Goal: Complete application form

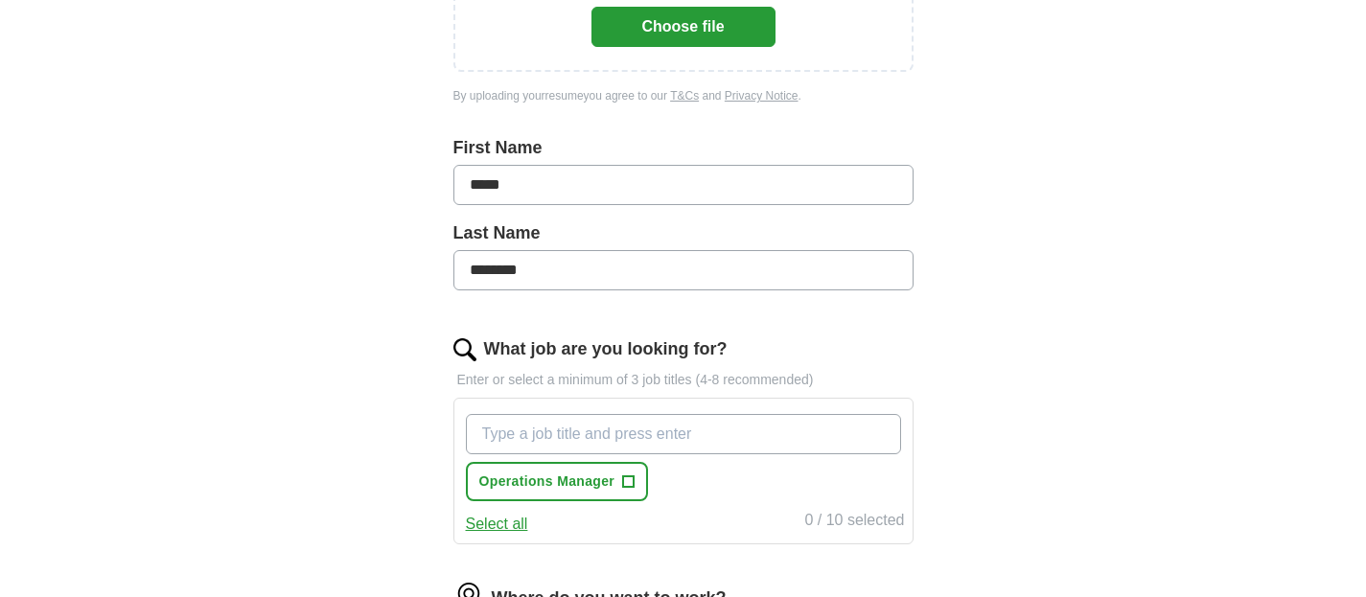
scroll to position [479, 0]
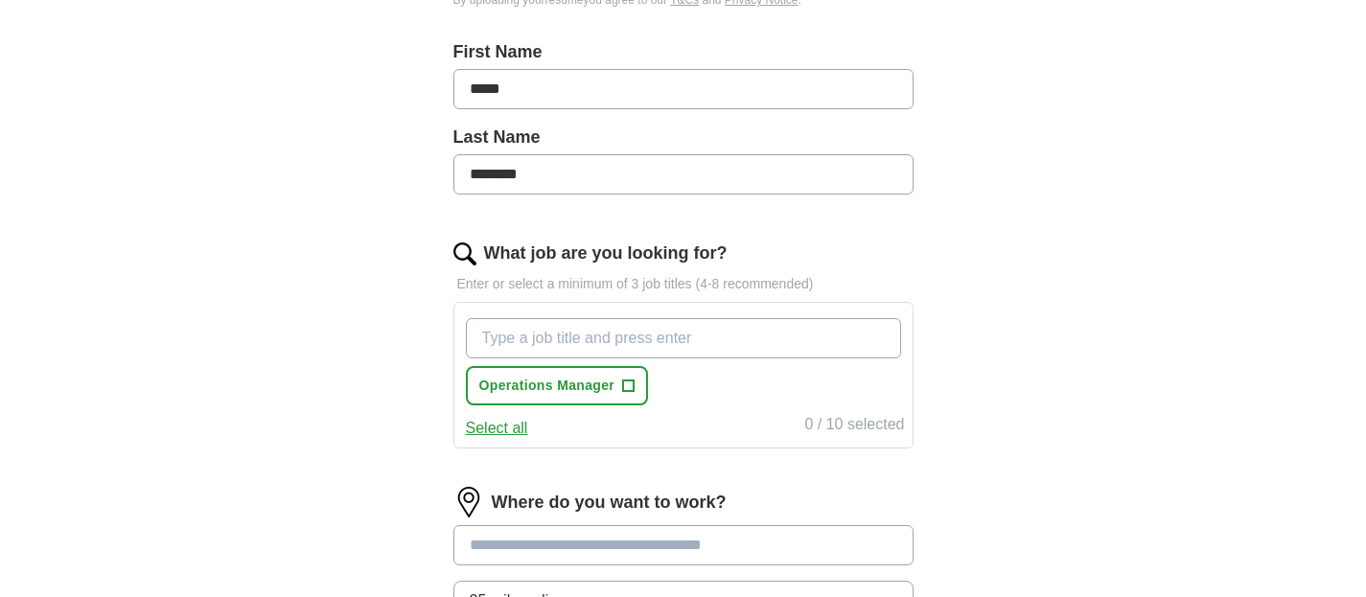
click at [660, 334] on input "What job are you looking for?" at bounding box center [683, 338] width 435 height 40
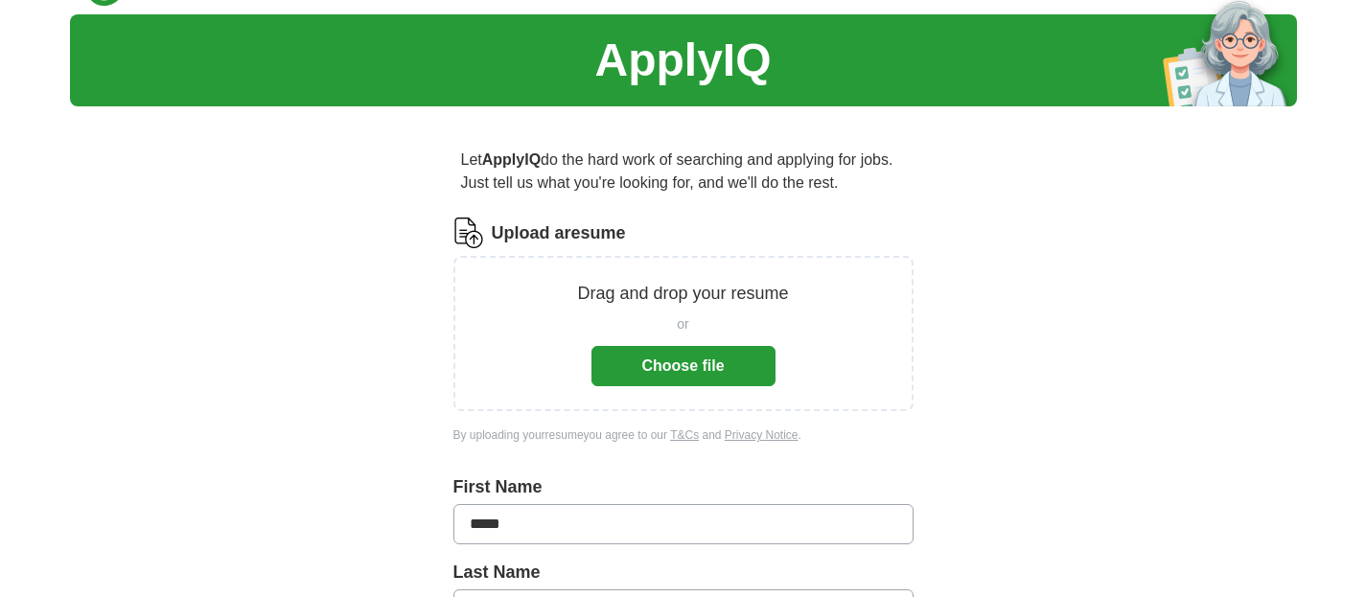
scroll to position [0, 0]
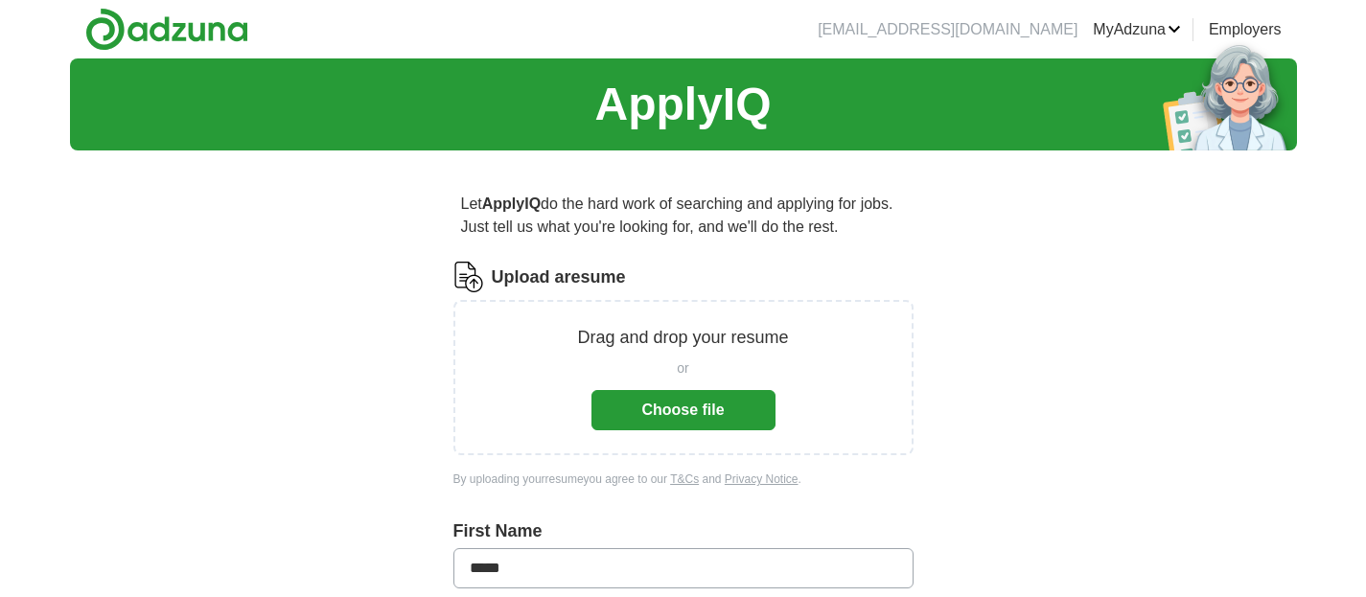
click at [676, 407] on button "Choose file" at bounding box center [684, 410] width 184 height 40
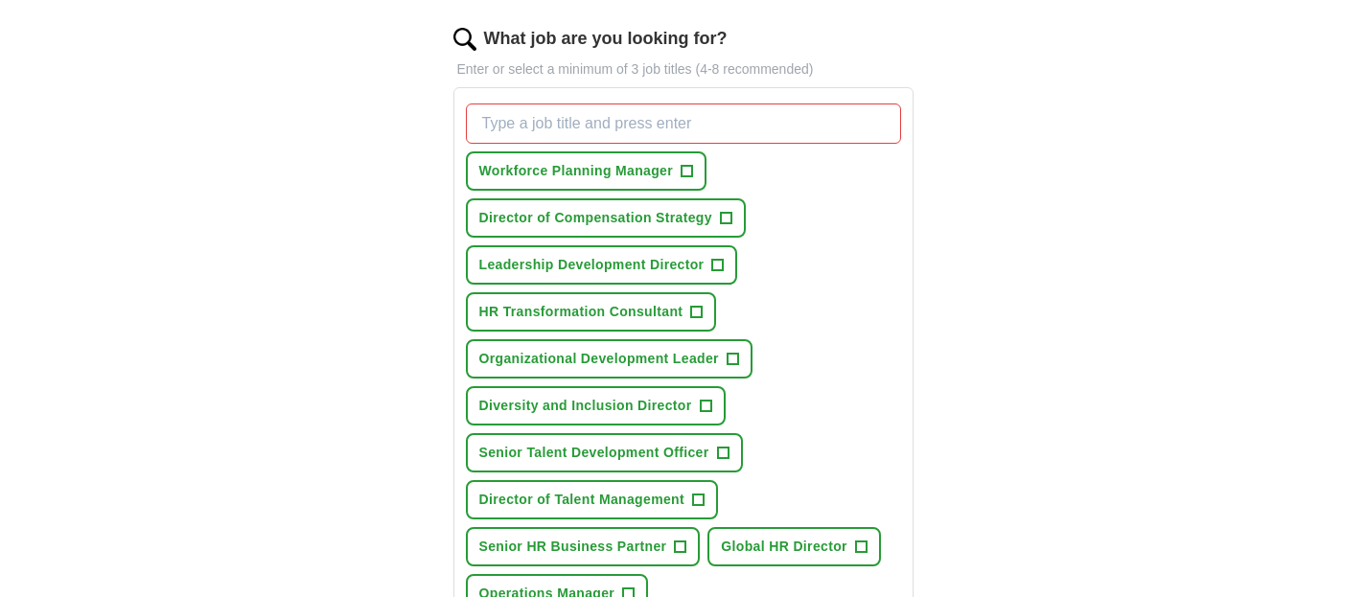
scroll to position [671, 0]
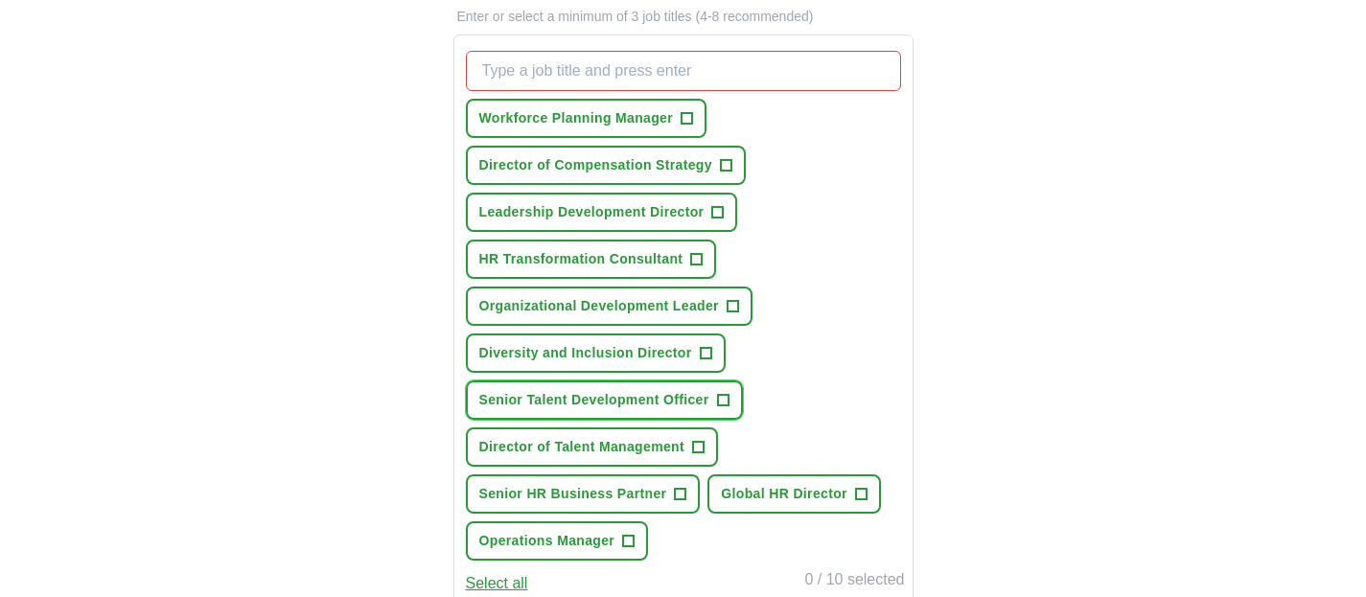
click at [719, 398] on span "+" at bounding box center [723, 400] width 12 height 15
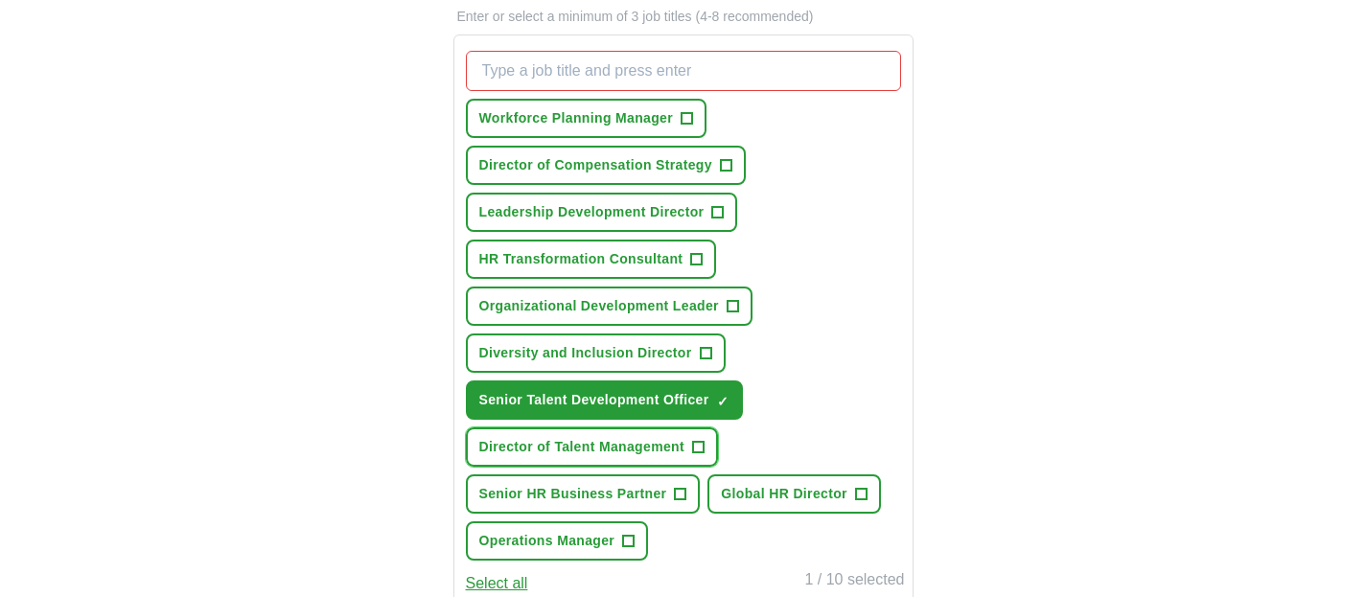
click at [701, 444] on span "+" at bounding box center [698, 447] width 12 height 15
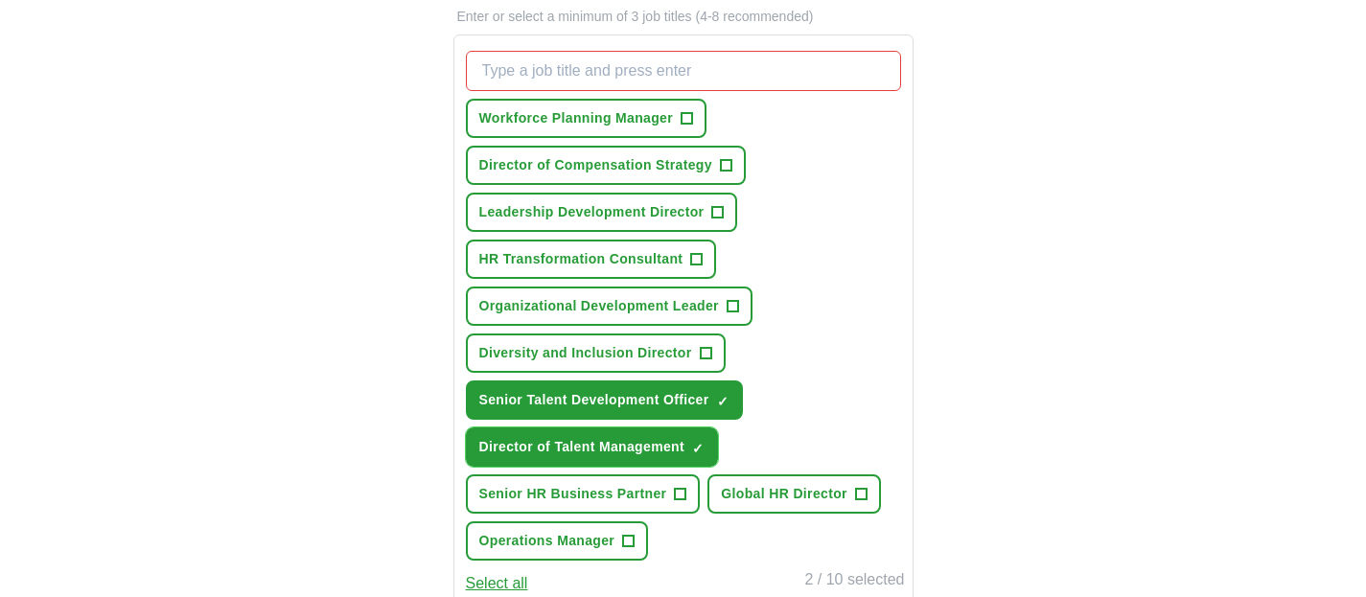
click at [0, 0] on span "×" at bounding box center [0, 0] width 0 height 0
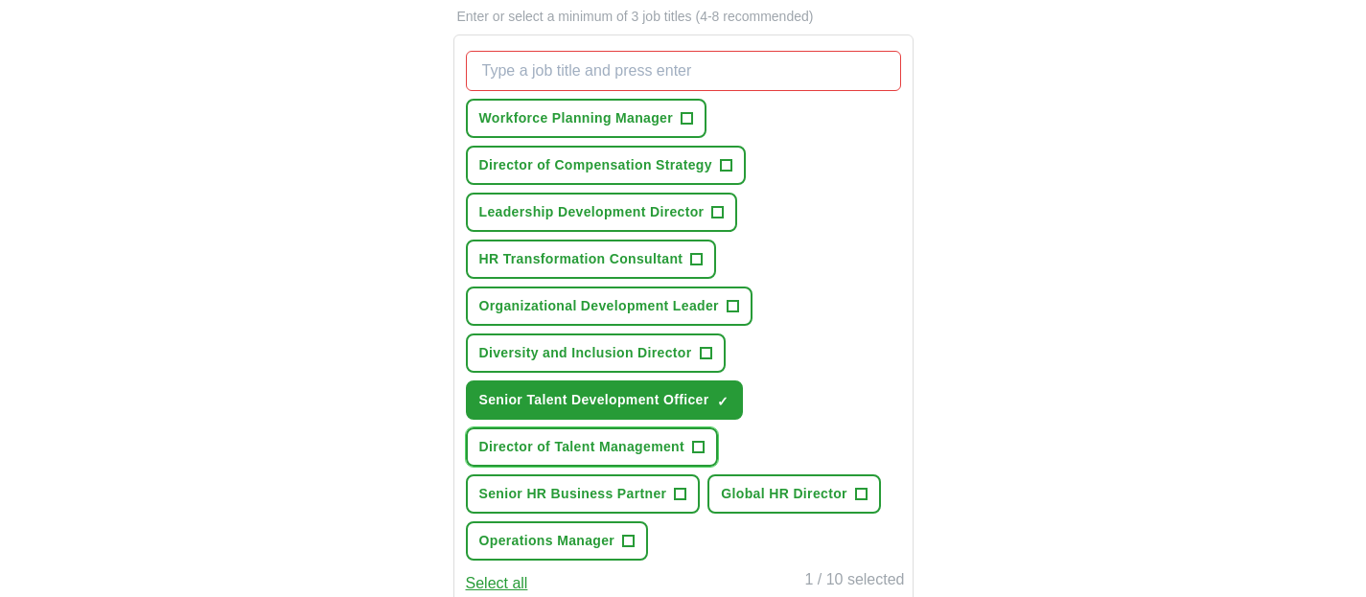
click at [698, 444] on span "+" at bounding box center [698, 447] width 12 height 15
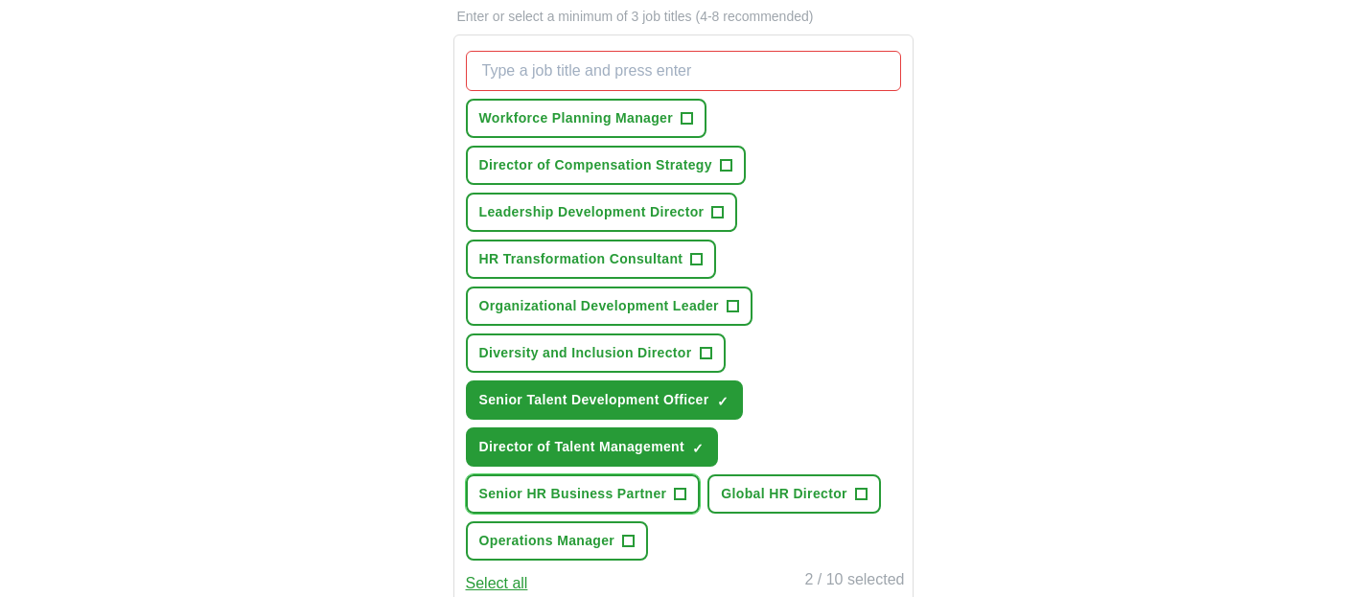
click at [682, 490] on span "+" at bounding box center [681, 494] width 12 height 15
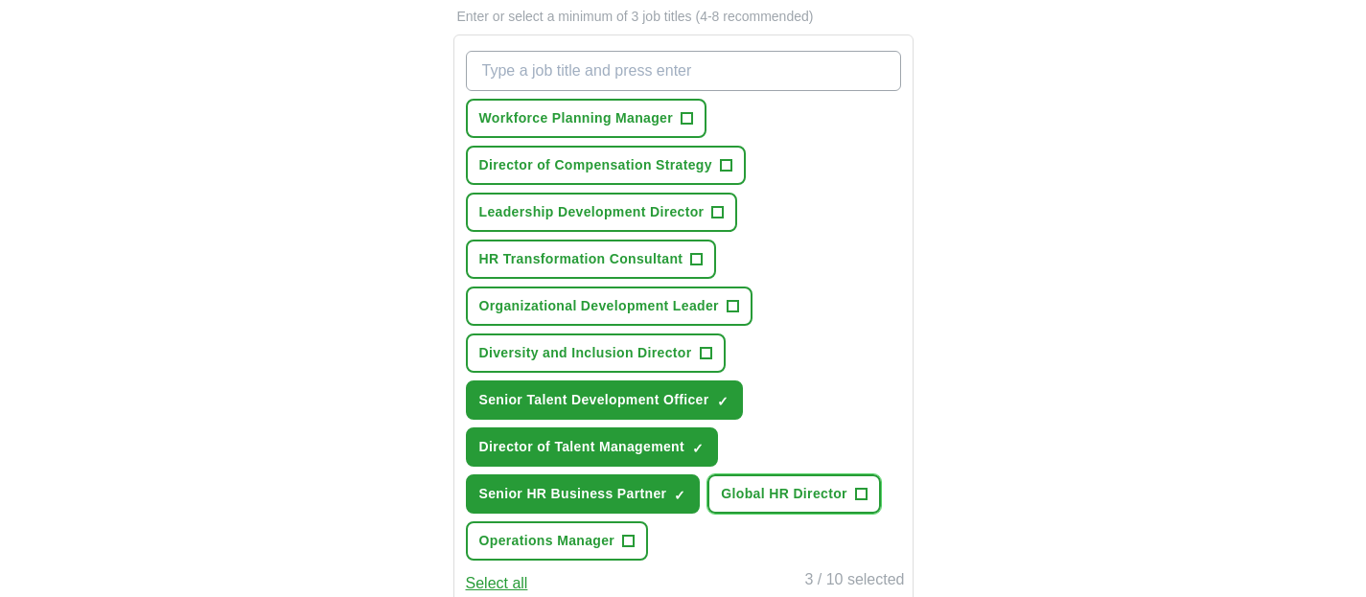
click at [862, 496] on span "+" at bounding box center [861, 494] width 12 height 15
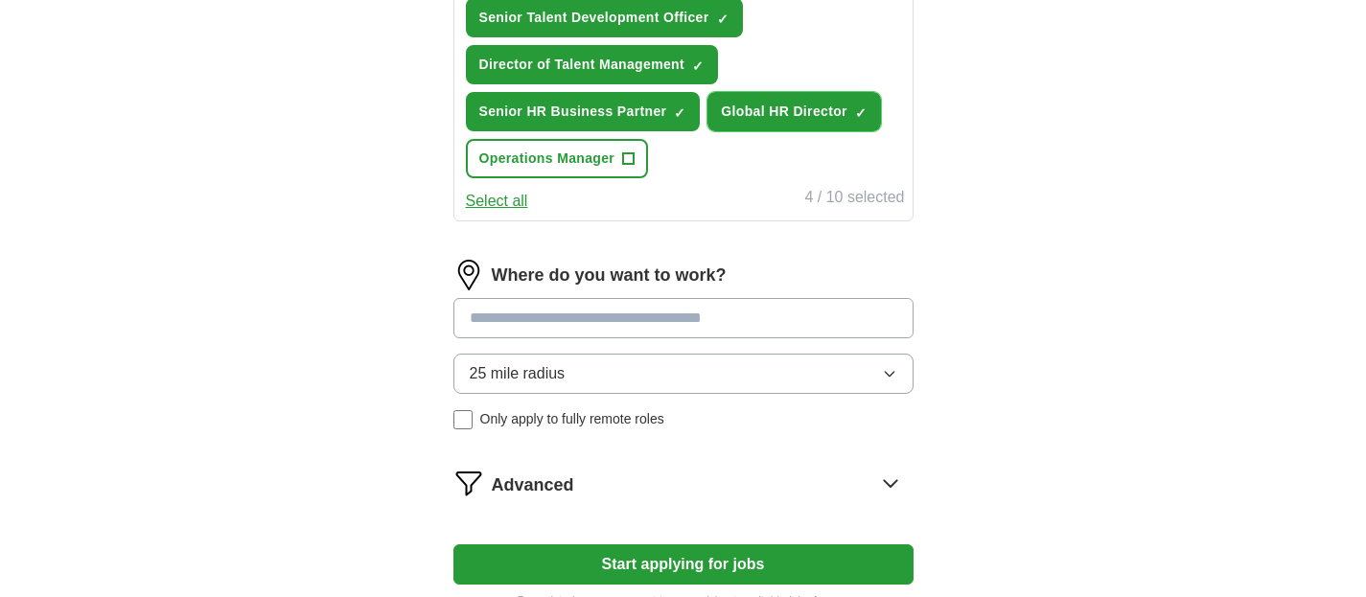
scroll to position [1055, 0]
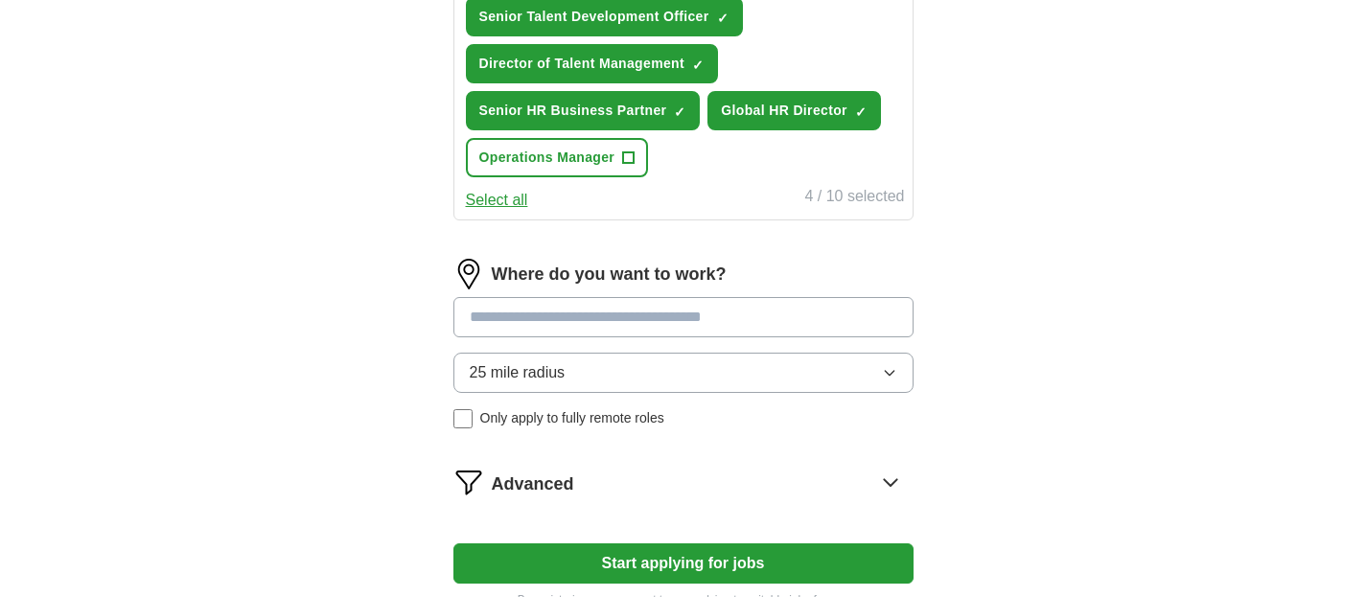
click at [783, 316] on input at bounding box center [684, 317] width 460 height 40
type input "**"
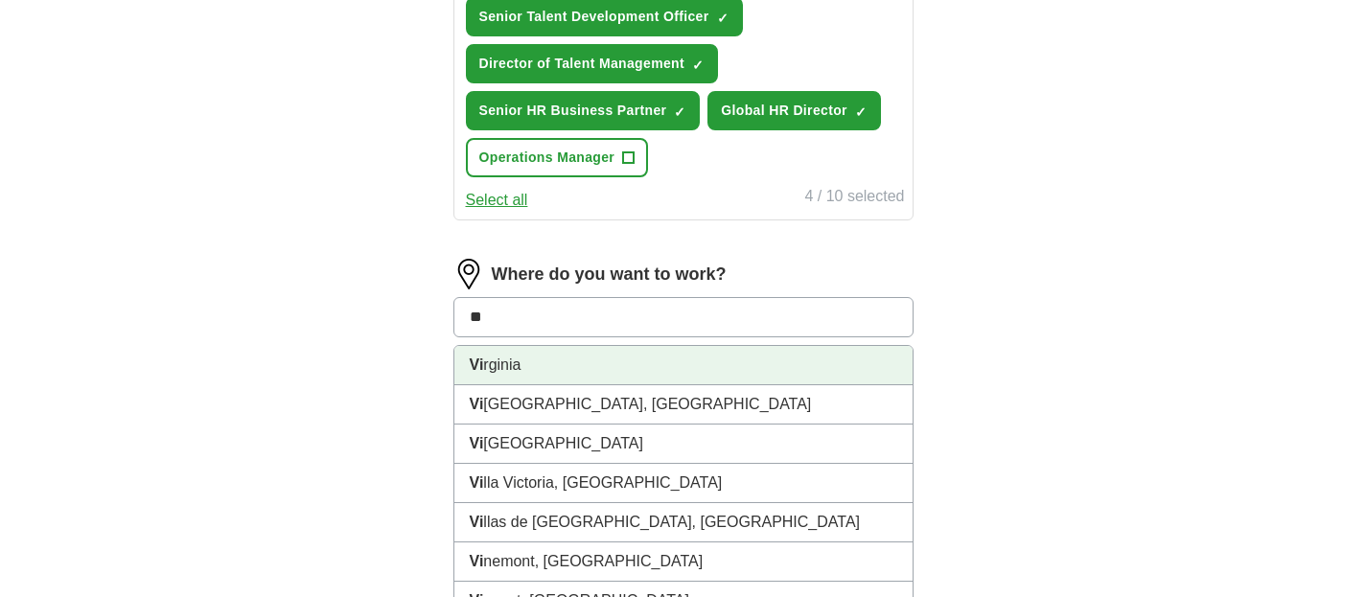
click at [555, 359] on li "Vi rginia" at bounding box center [684, 365] width 458 height 39
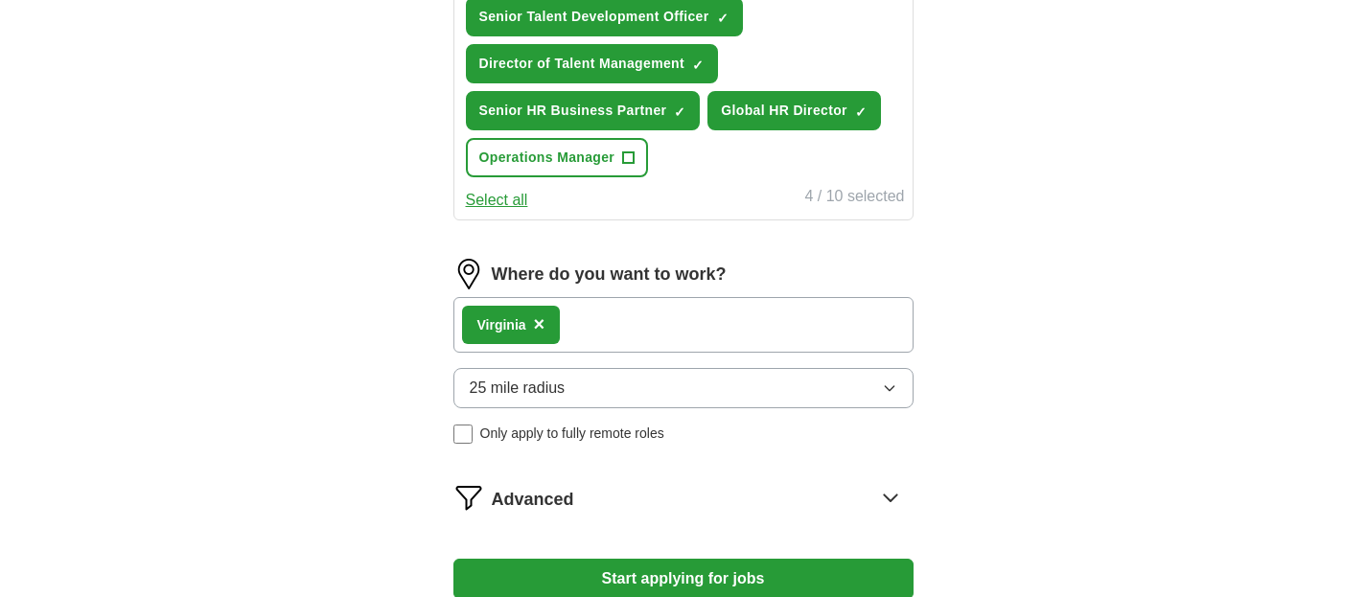
click at [886, 388] on icon "button" at bounding box center [889, 388] width 9 height 5
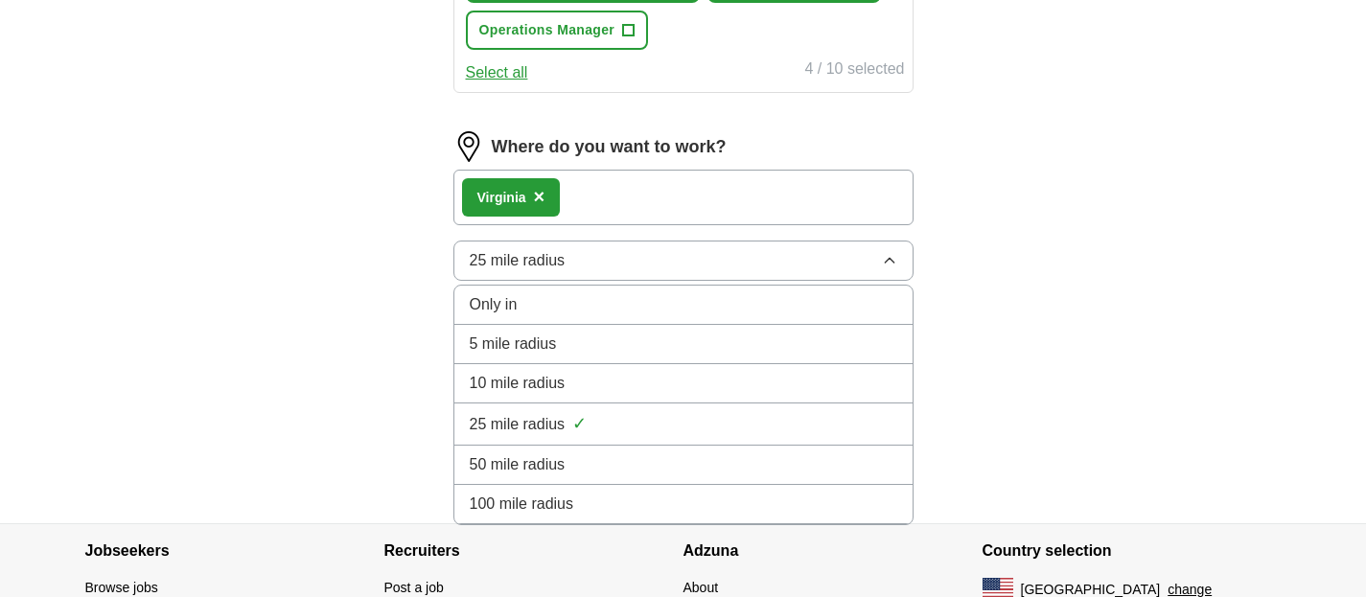
scroll to position [1247, 0]
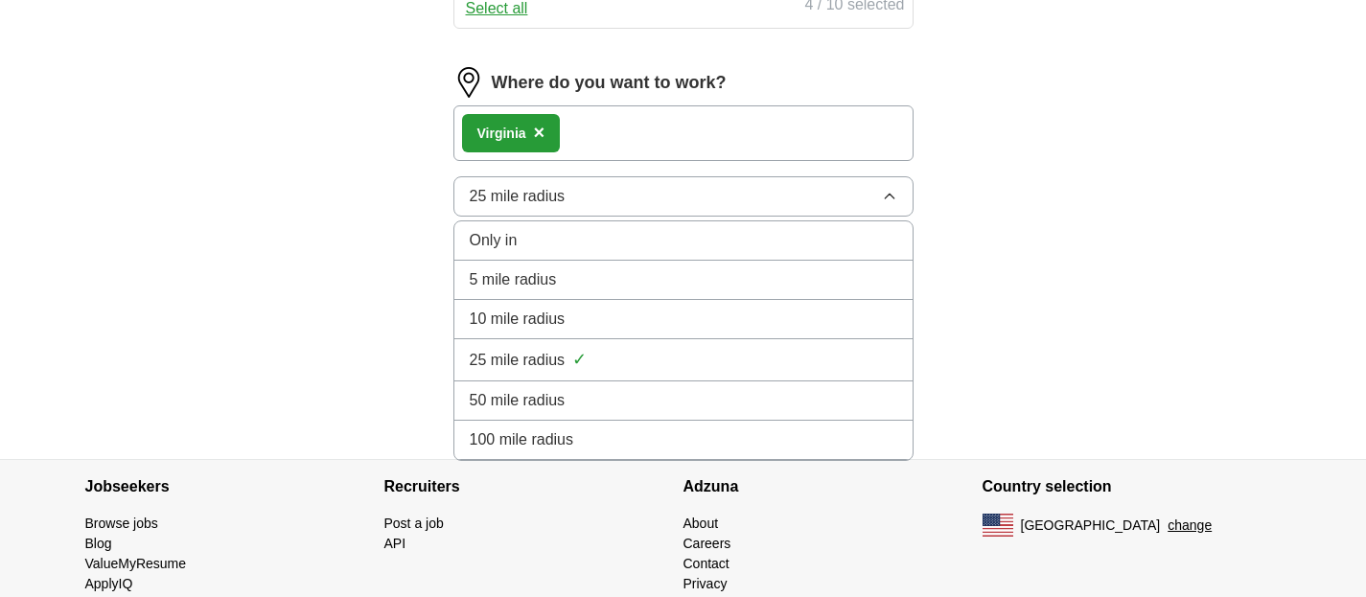
click at [551, 391] on span "50 mile radius" at bounding box center [518, 400] width 96 height 23
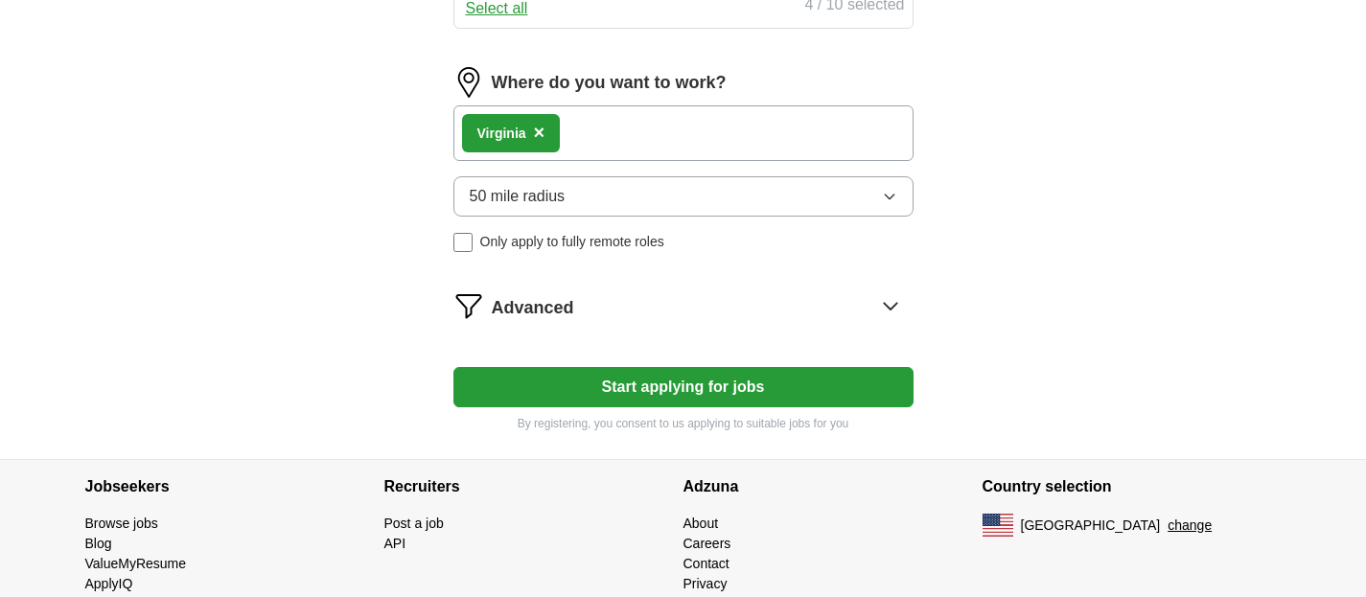
click at [889, 309] on icon at bounding box center [890, 306] width 12 height 7
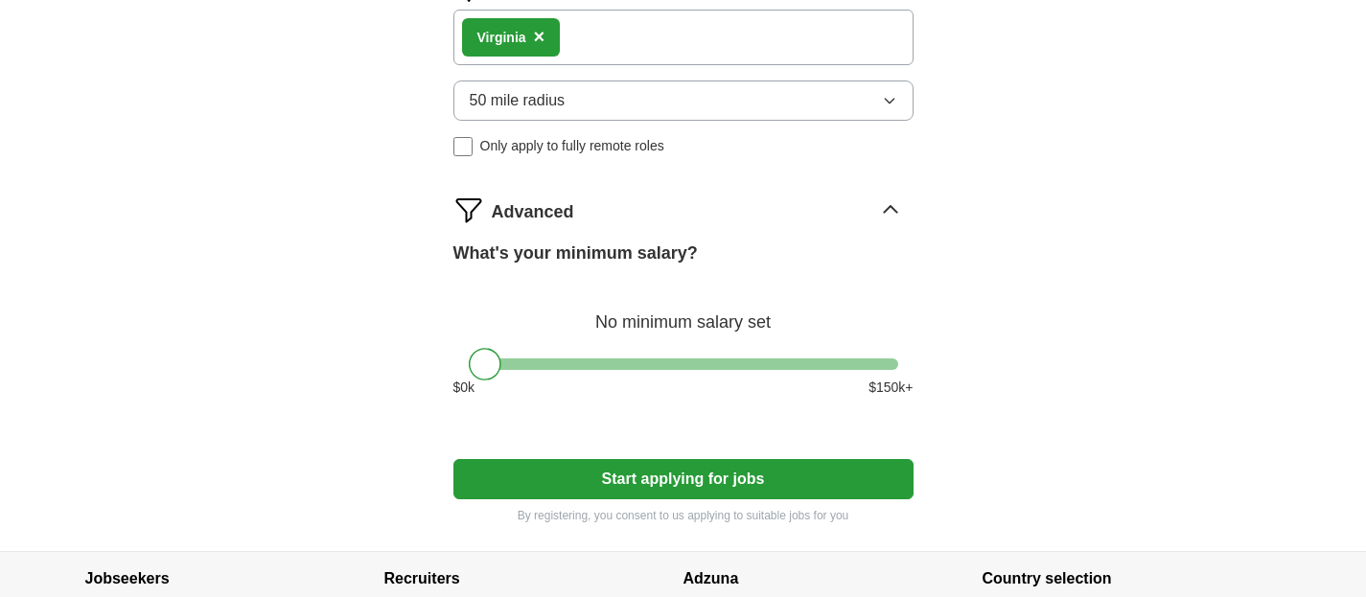
scroll to position [1438, 0]
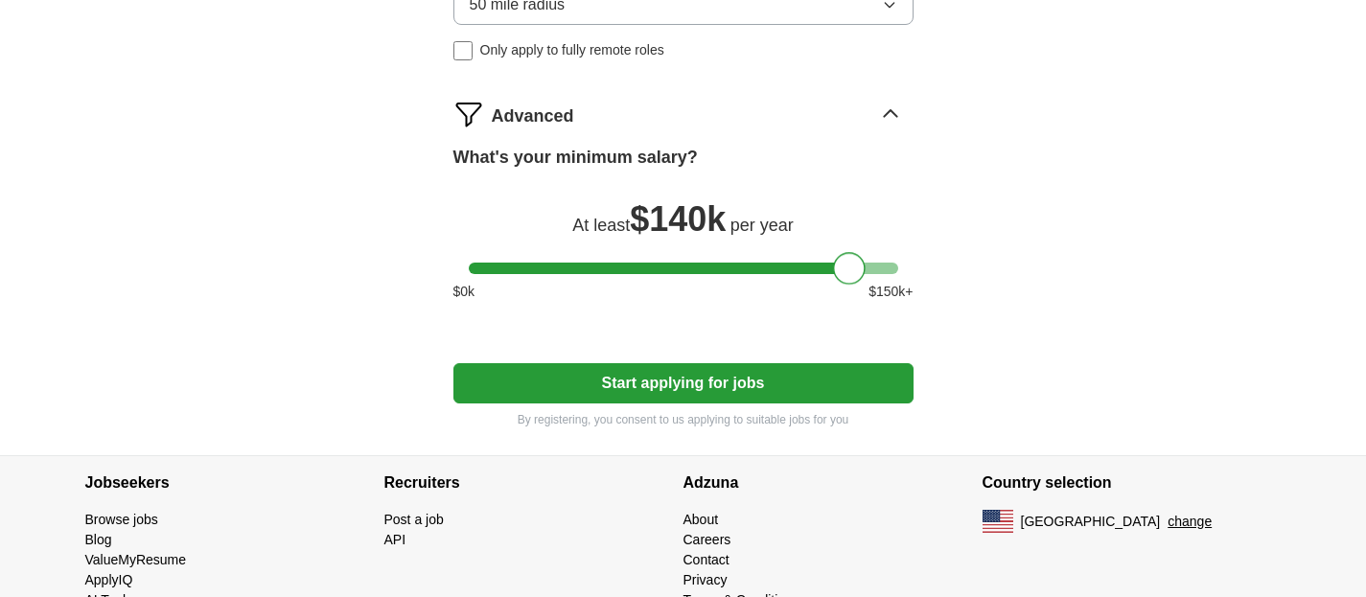
drag, startPoint x: 488, startPoint y: 270, endPoint x: 852, endPoint y: 286, distance: 363.7
click at [852, 286] on div "What's your minimum salary? At least $ 140k per year $ 0 k $ 150 k+" at bounding box center [684, 231] width 460 height 173
click at [686, 374] on button "Start applying for jobs" at bounding box center [684, 383] width 460 height 40
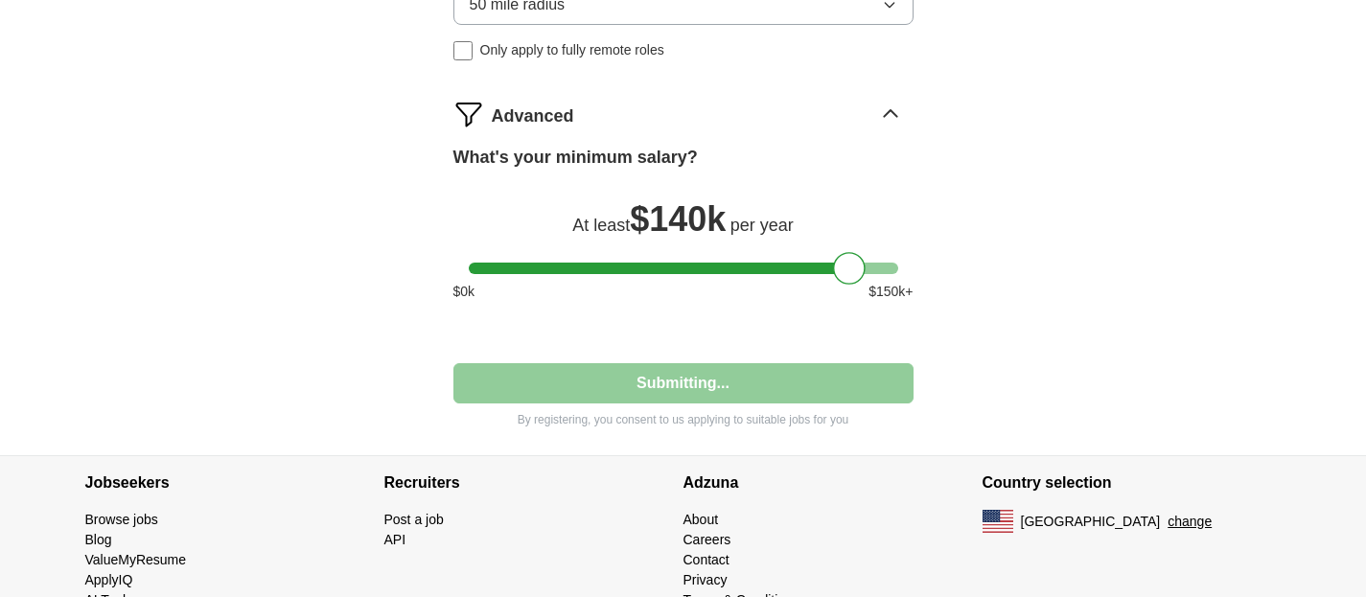
select select "**"
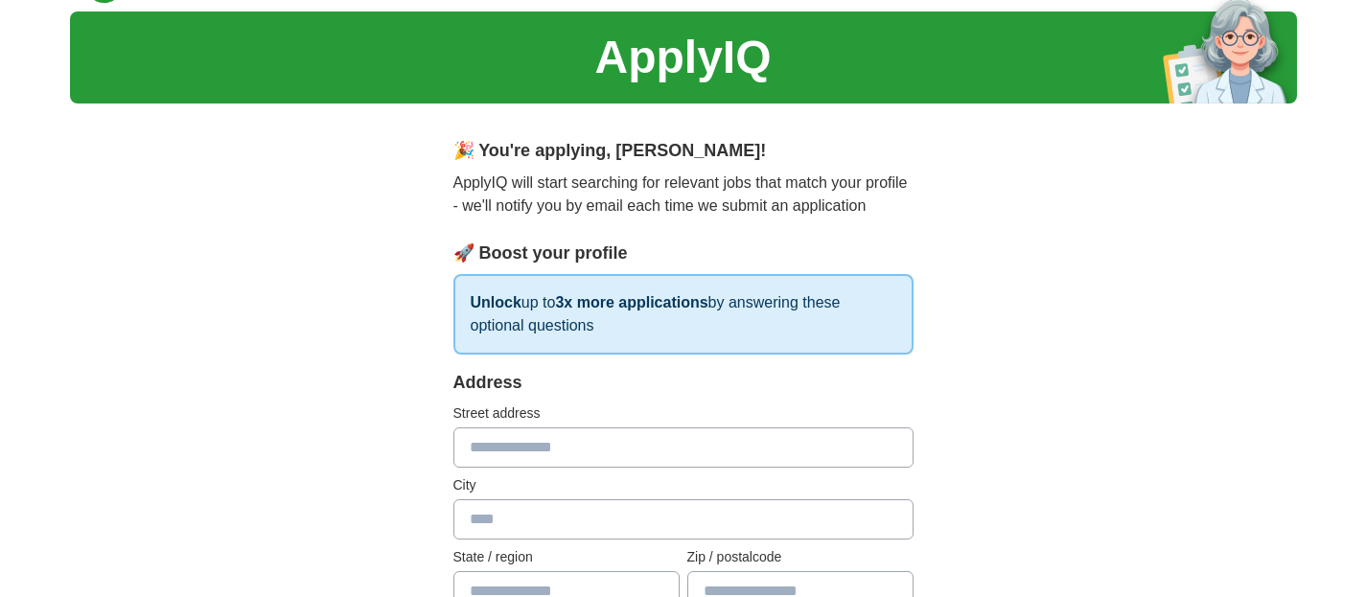
scroll to position [192, 0]
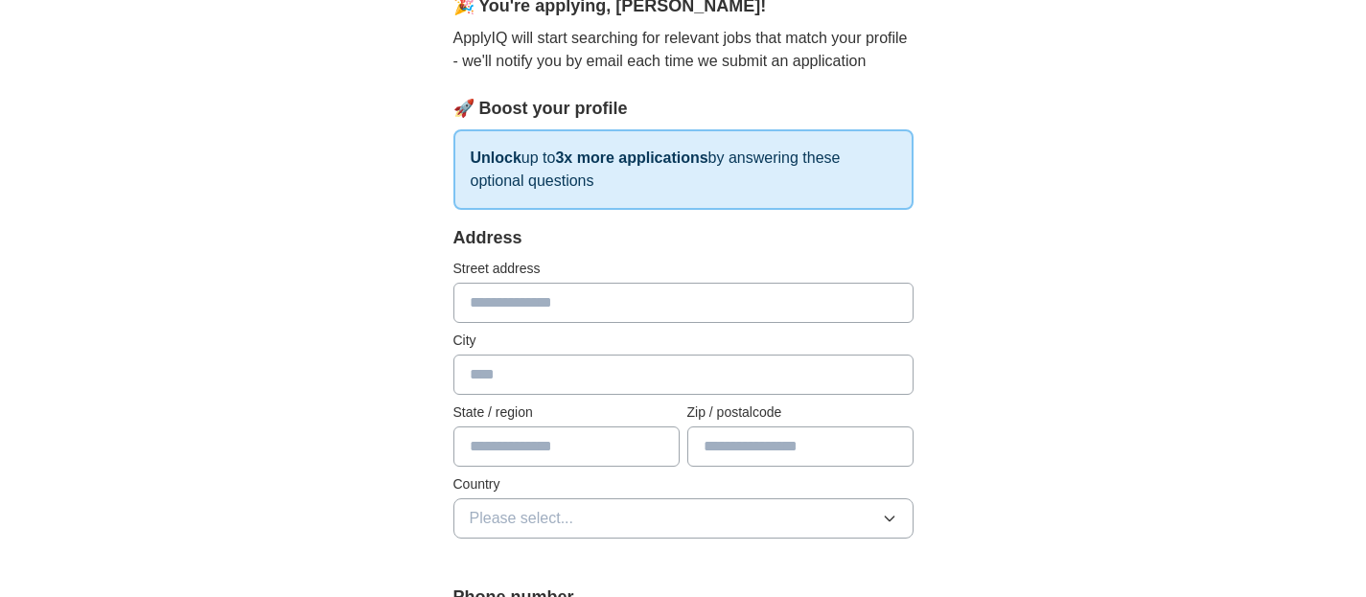
click at [595, 294] on input "text" at bounding box center [684, 303] width 460 height 40
type input "**********"
type input "*******"
type input "**"
type input "*****"
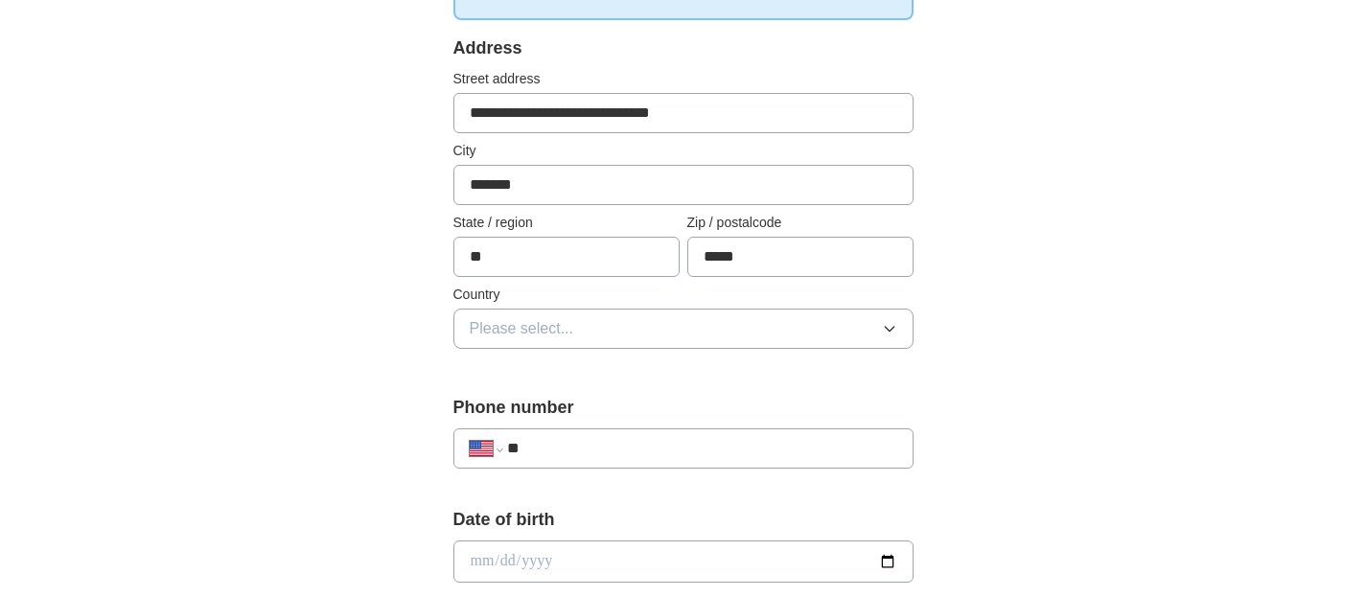
scroll to position [384, 0]
click at [737, 319] on button "Please select..." at bounding box center [684, 327] width 460 height 40
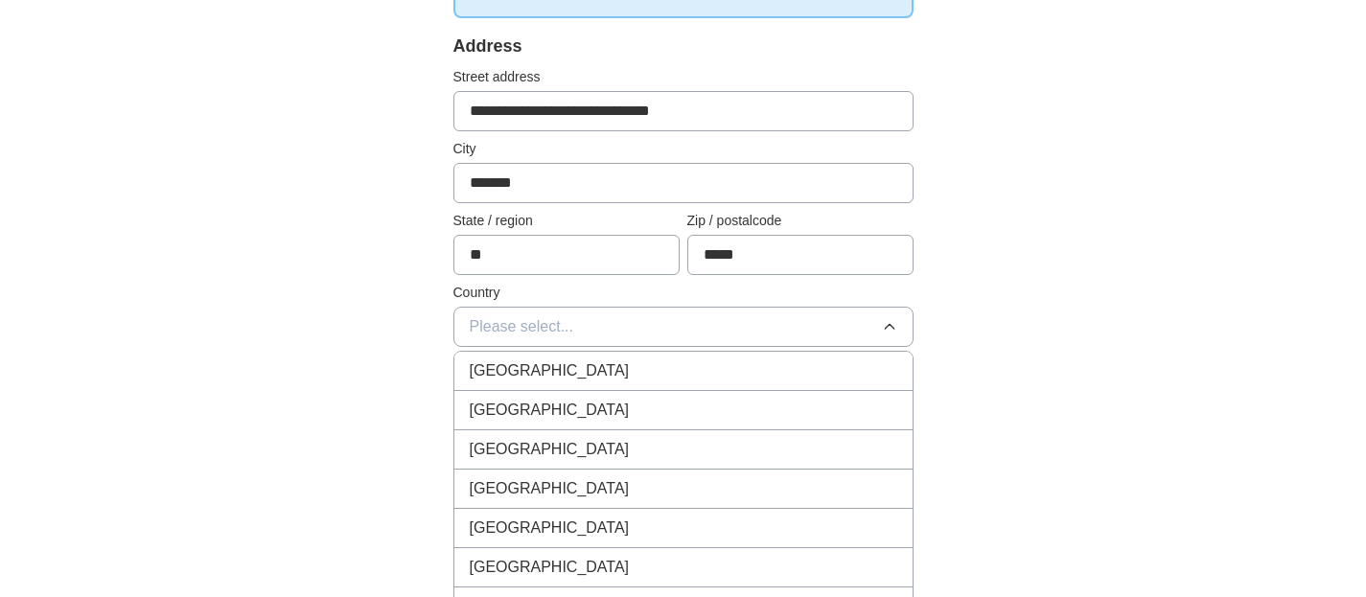
click at [543, 408] on span "[GEOGRAPHIC_DATA]" at bounding box center [550, 410] width 160 height 23
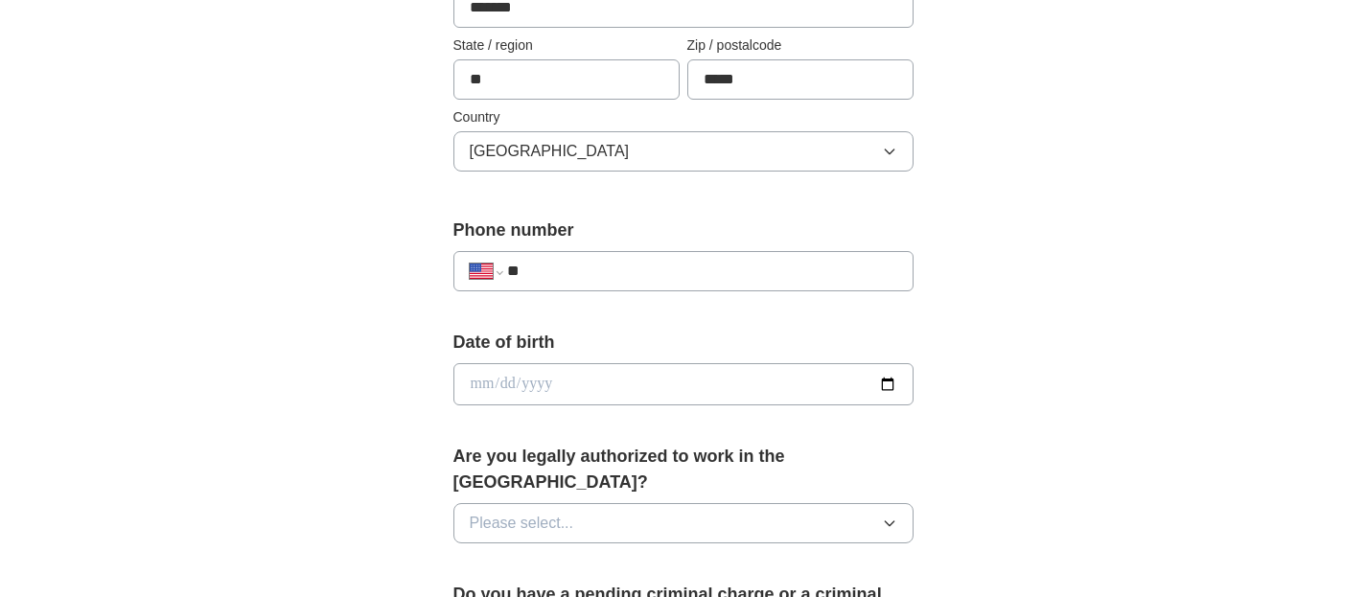
scroll to position [575, 0]
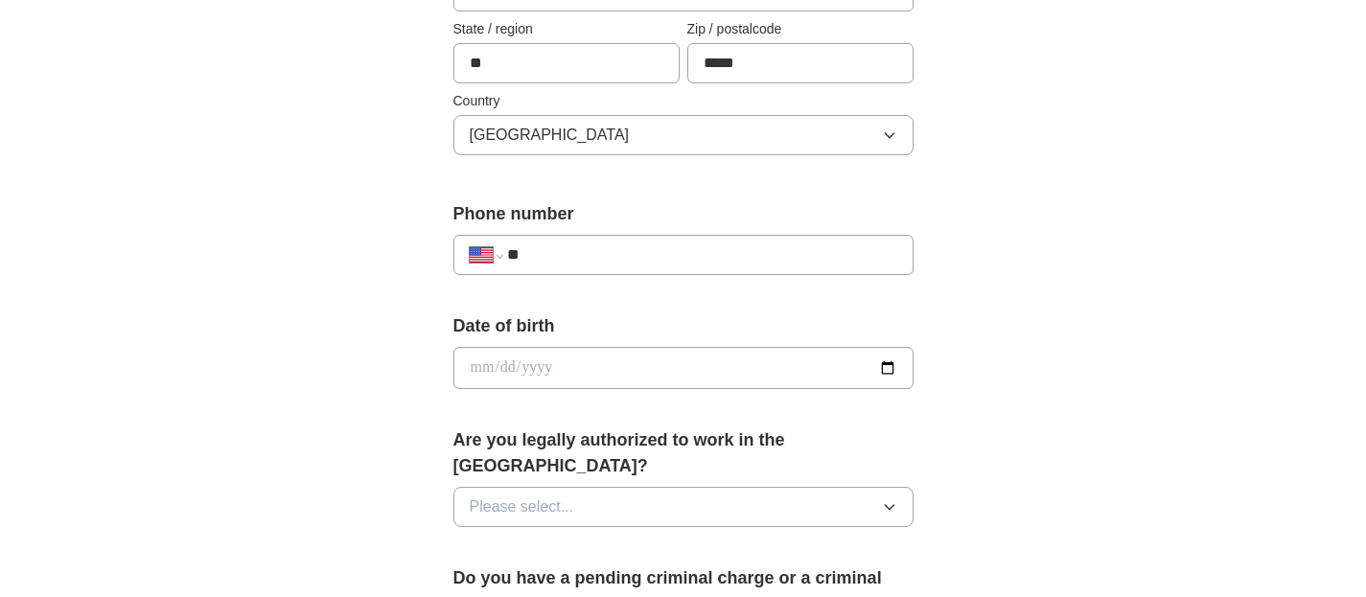
click at [885, 371] on input "date" at bounding box center [684, 368] width 460 height 42
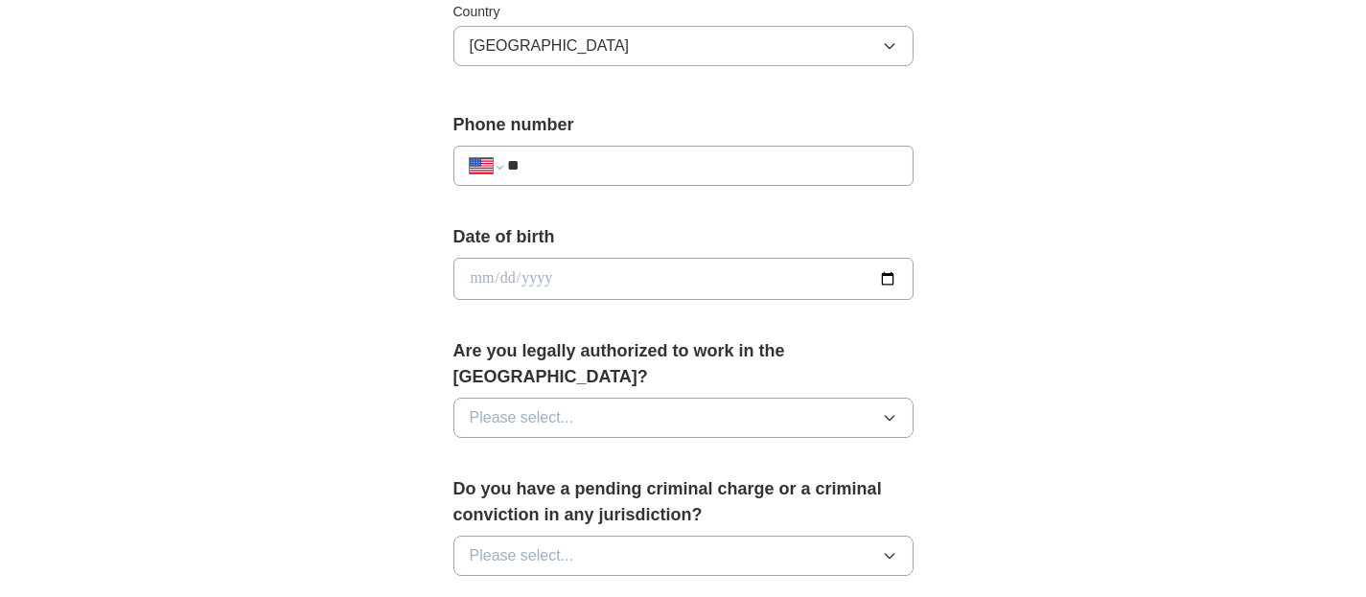
scroll to position [767, 0]
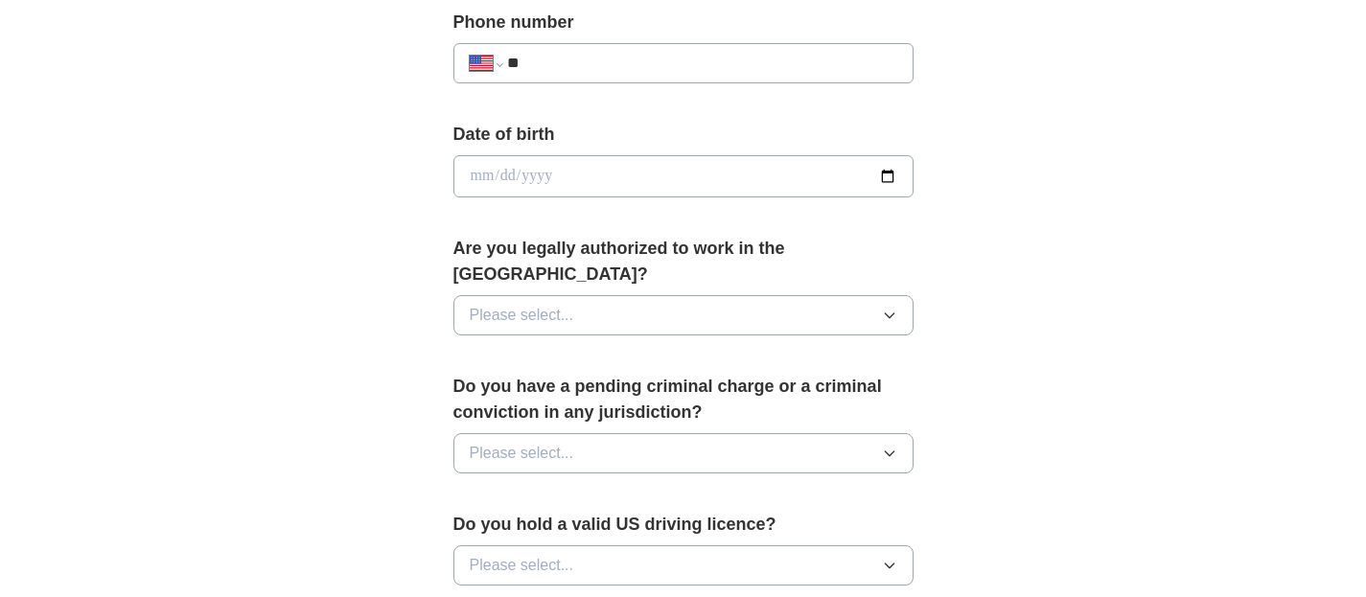
click at [583, 166] on input "date" at bounding box center [684, 176] width 460 height 42
click at [886, 176] on input "date" at bounding box center [684, 176] width 460 height 42
click at [534, 172] on input "**********" at bounding box center [684, 176] width 460 height 42
type input "**********"
click at [621, 295] on button "Please select..." at bounding box center [684, 315] width 460 height 40
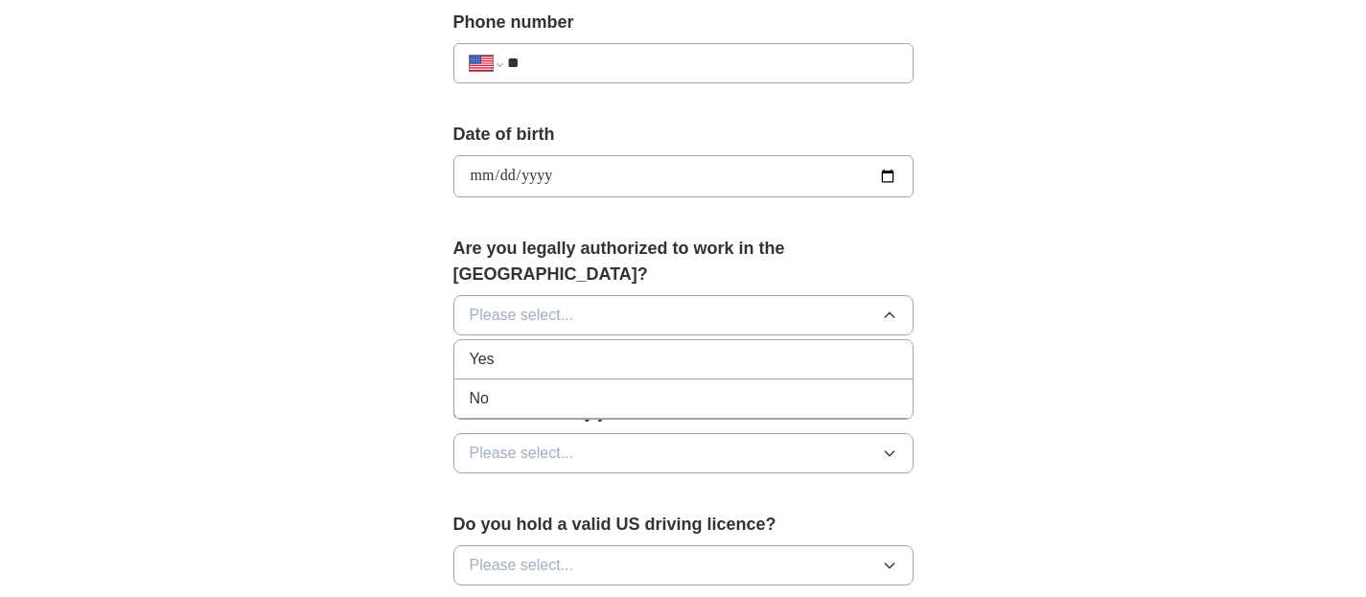
click at [525, 348] on div "Yes" at bounding box center [684, 359] width 428 height 23
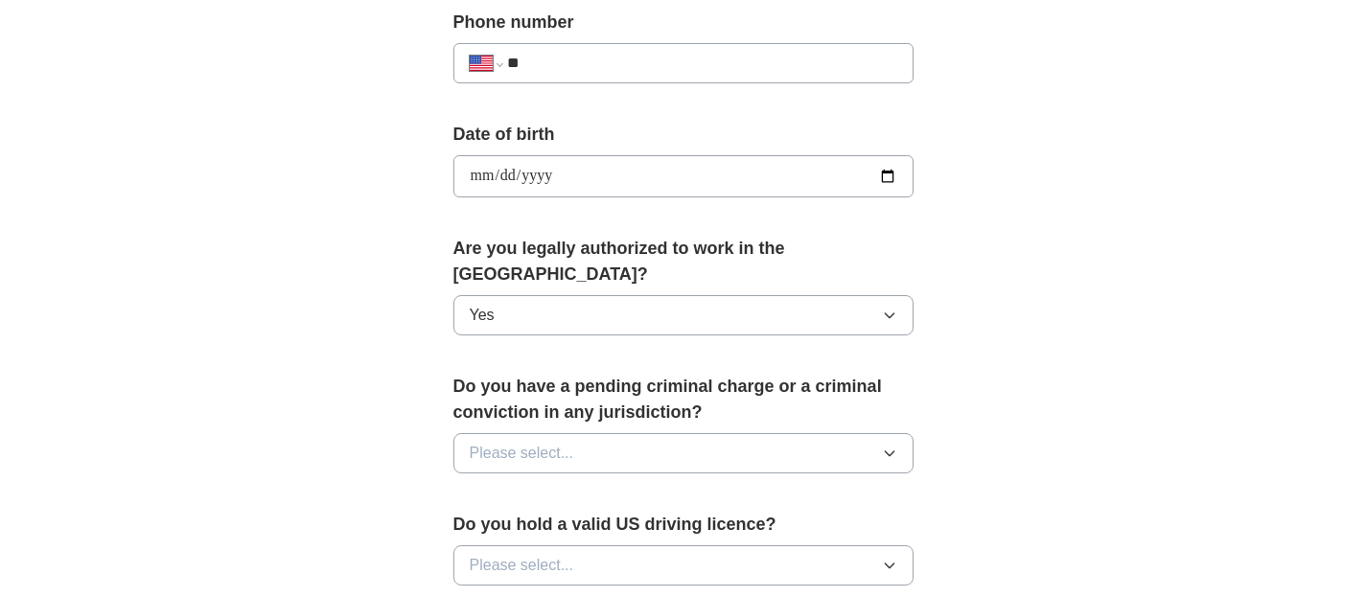
click at [565, 442] on span "Please select..." at bounding box center [522, 453] width 105 height 23
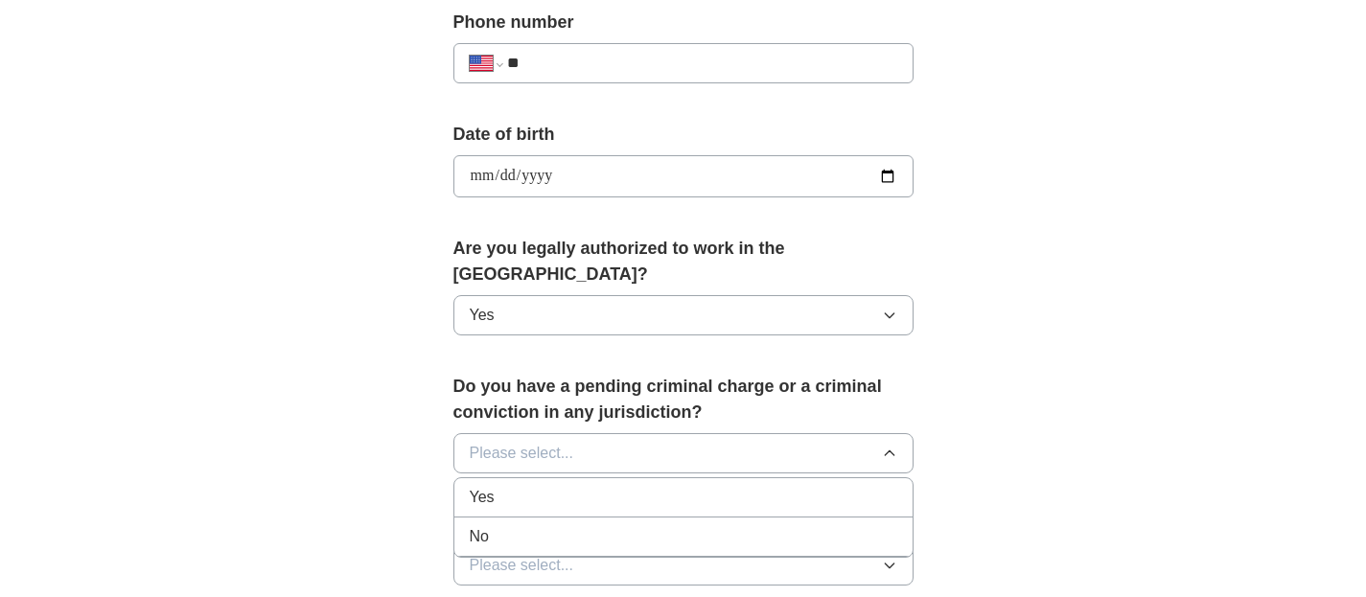
click at [496, 525] on div "No" at bounding box center [684, 536] width 428 height 23
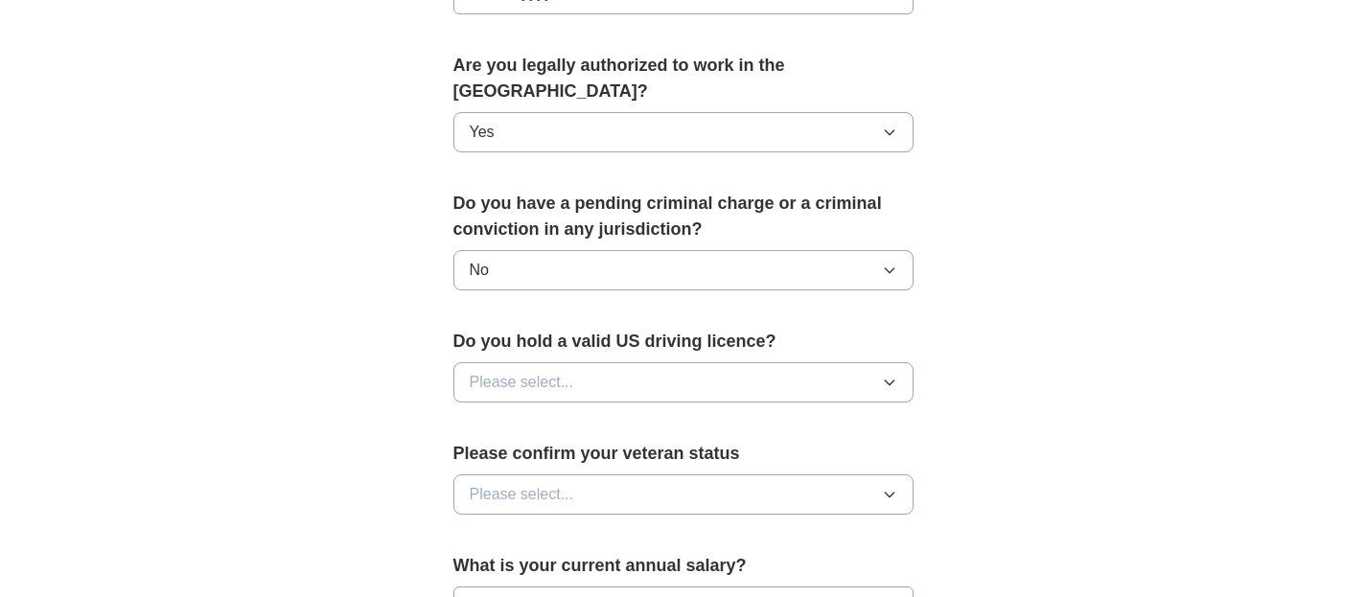
scroll to position [959, 0]
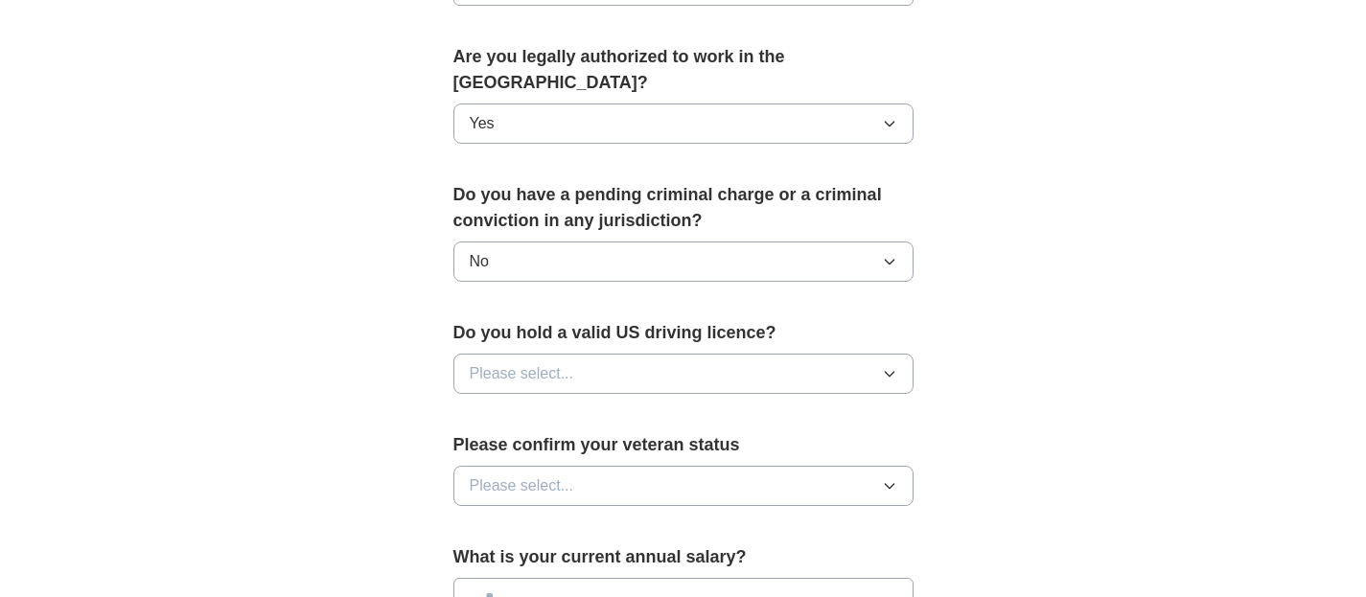
click at [525, 362] on span "Please select..." at bounding box center [522, 373] width 105 height 23
click at [477, 446] on span "No" at bounding box center [479, 457] width 19 height 23
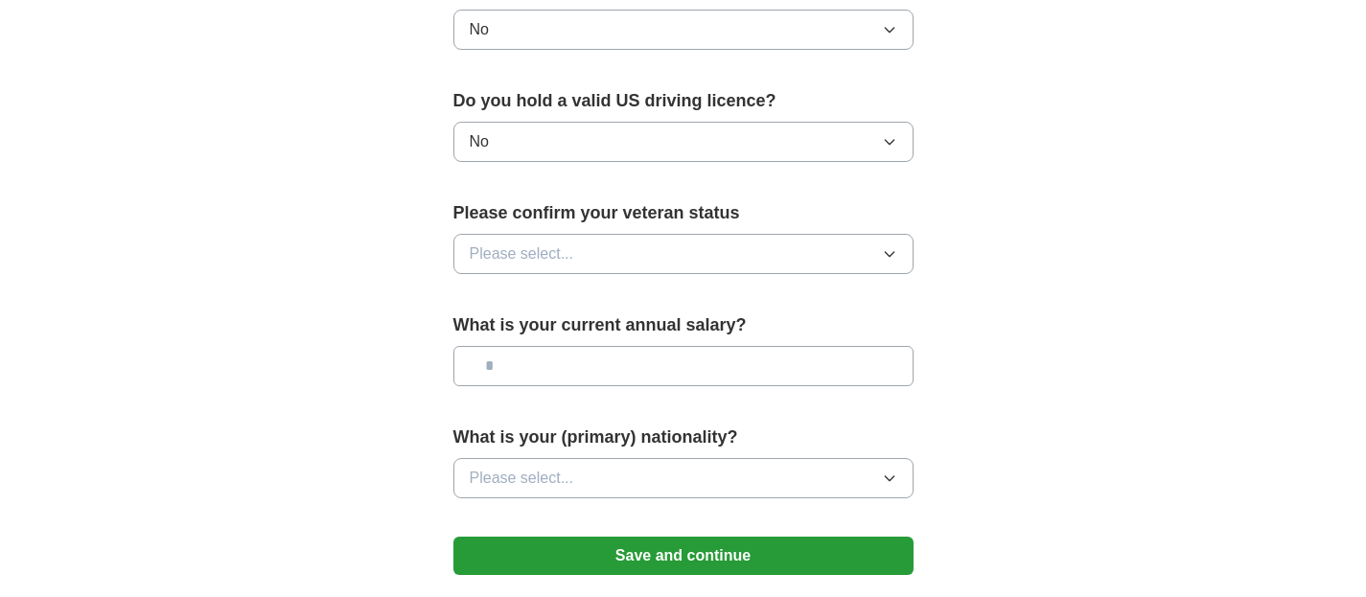
scroll to position [1247, 0]
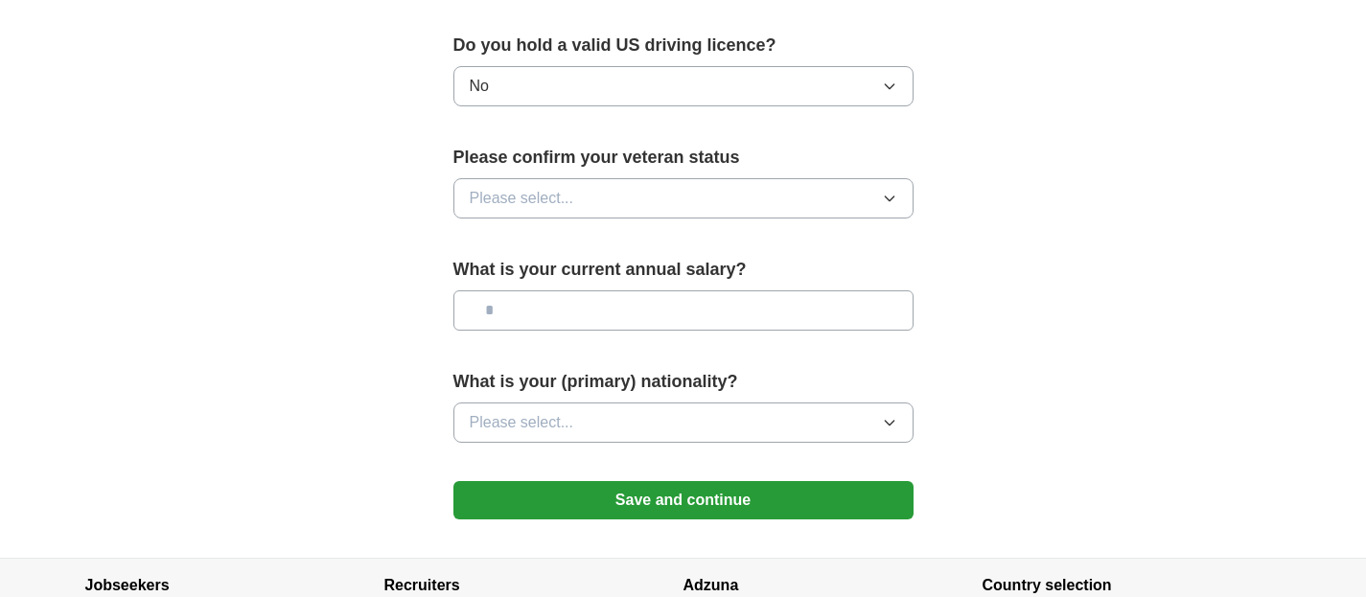
click at [523, 187] on span "Please select..." at bounding box center [522, 198] width 105 height 23
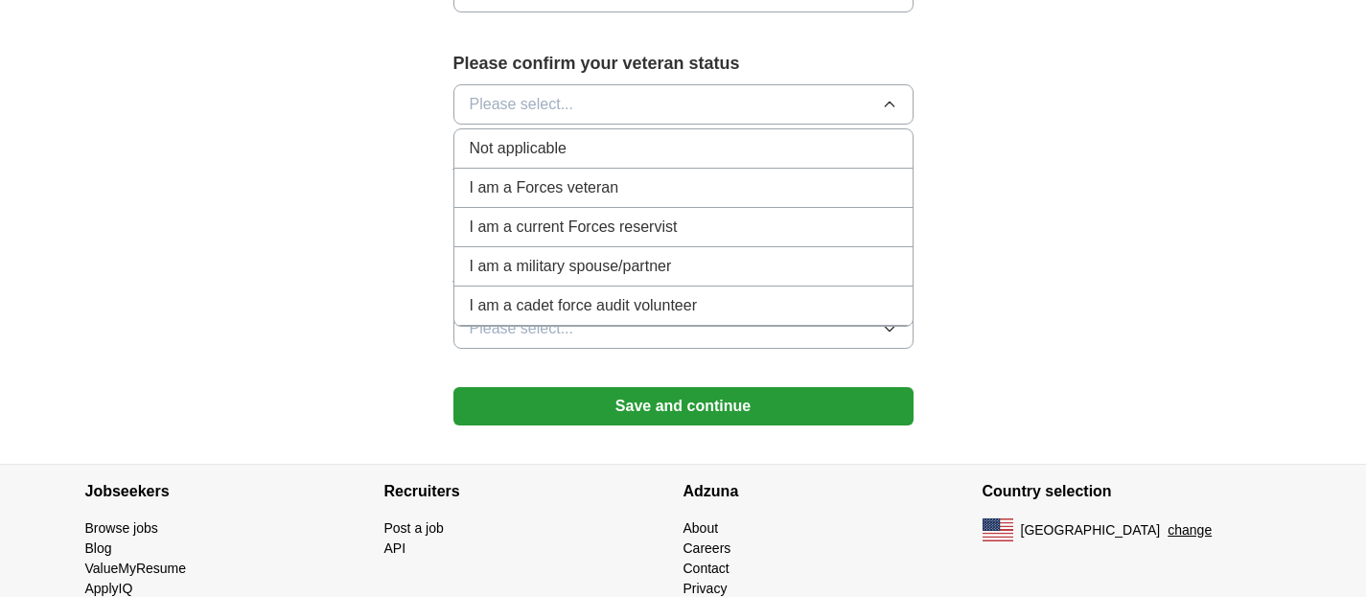
scroll to position [1342, 0]
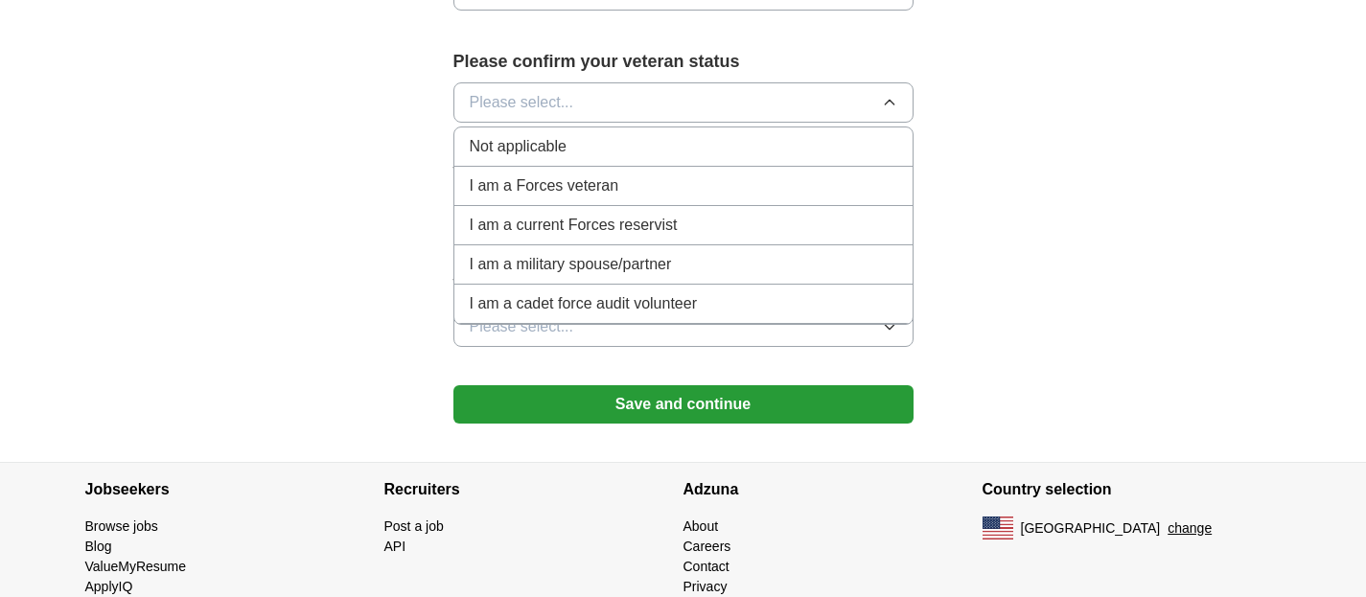
click at [526, 135] on span "Not applicable" at bounding box center [518, 146] width 97 height 23
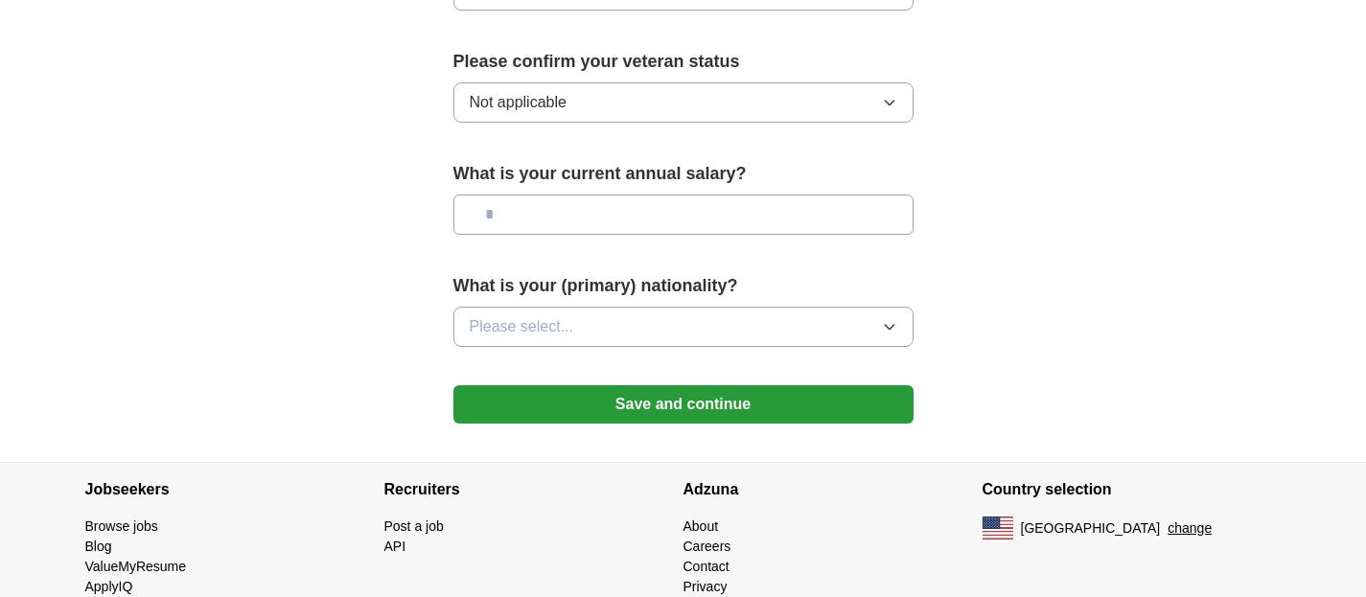
click at [536, 195] on input "text" at bounding box center [684, 215] width 460 height 40
type input "********"
click at [565, 315] on span "Please select..." at bounding box center [522, 326] width 105 height 23
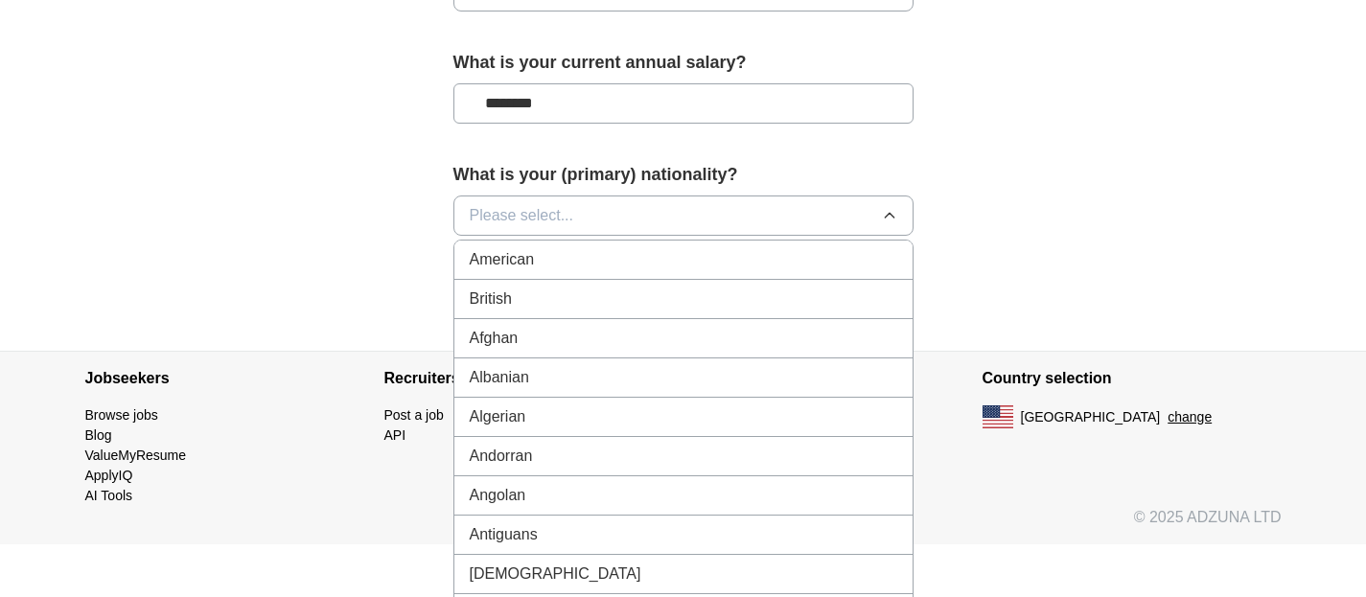
scroll to position [1375, 0]
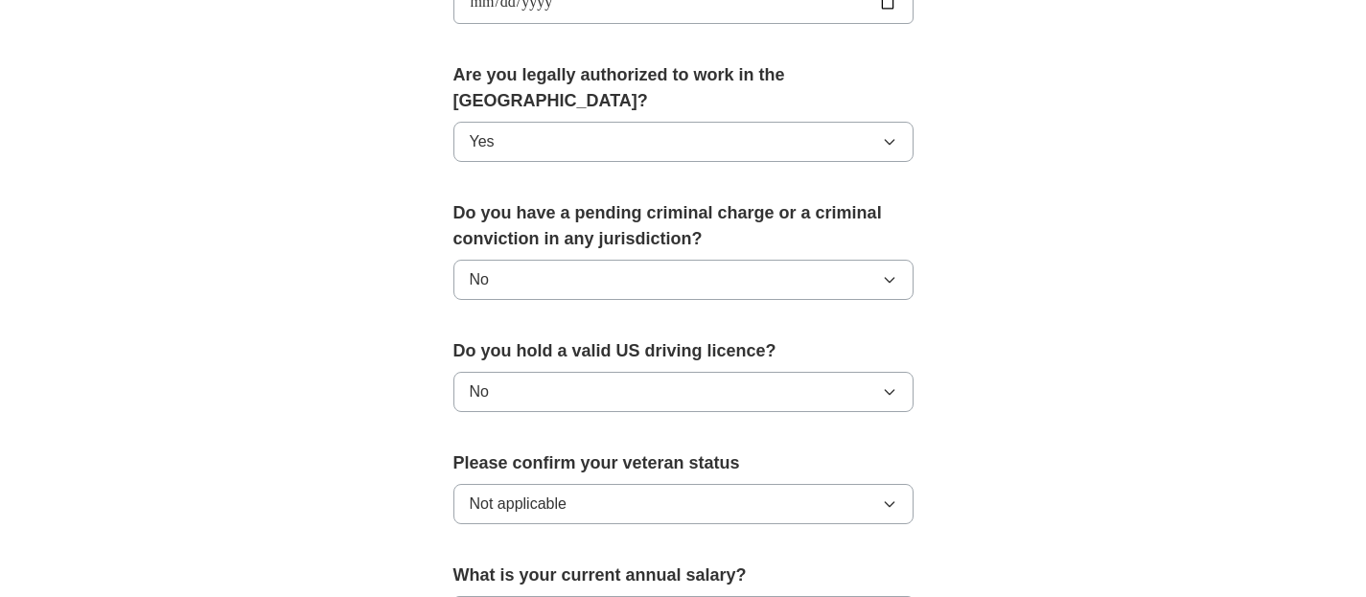
scroll to position [992, 0]
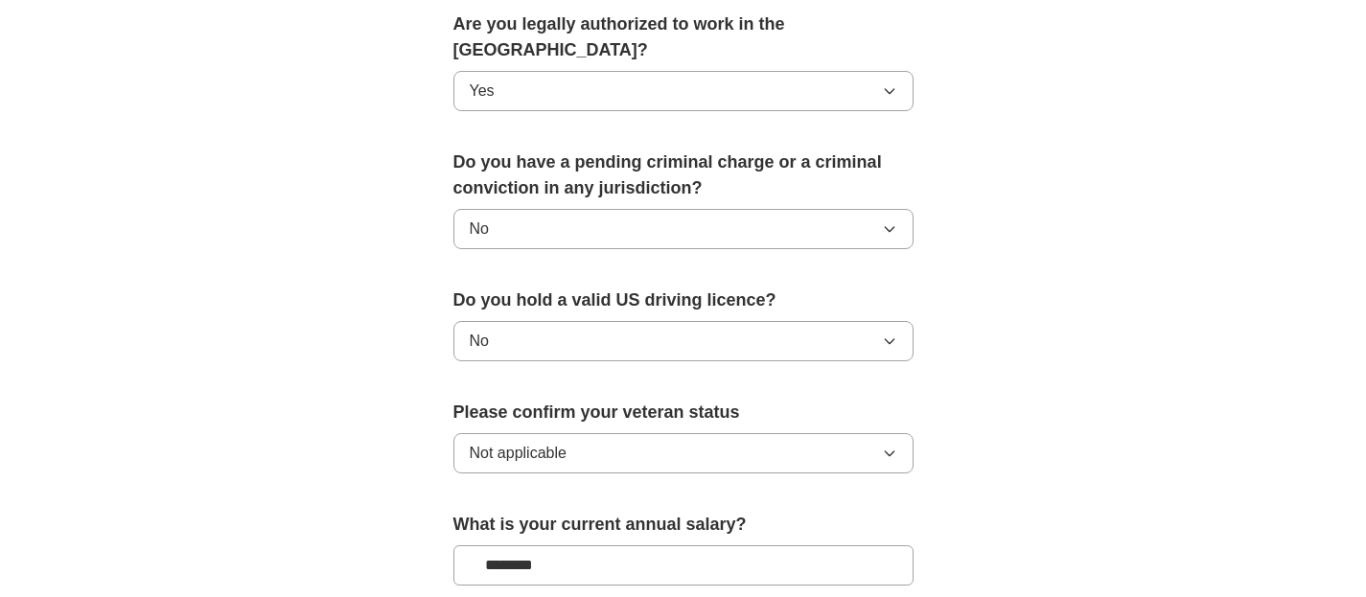
click at [896, 334] on icon "button" at bounding box center [889, 341] width 15 height 15
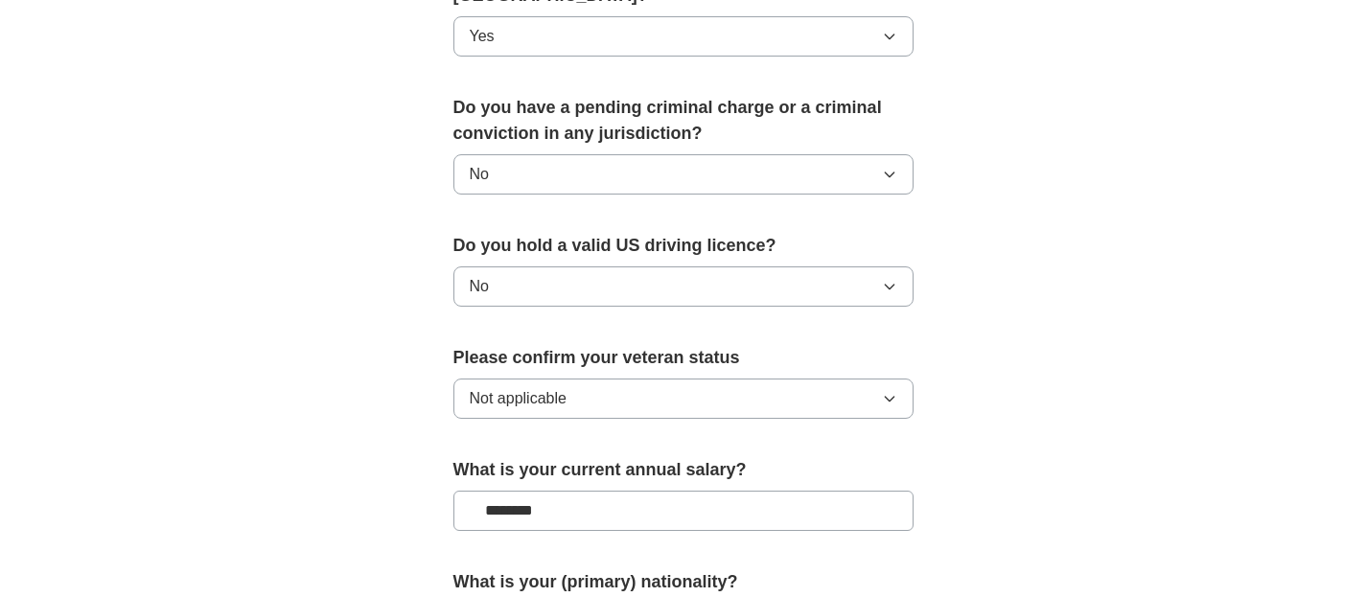
scroll to position [1375, 0]
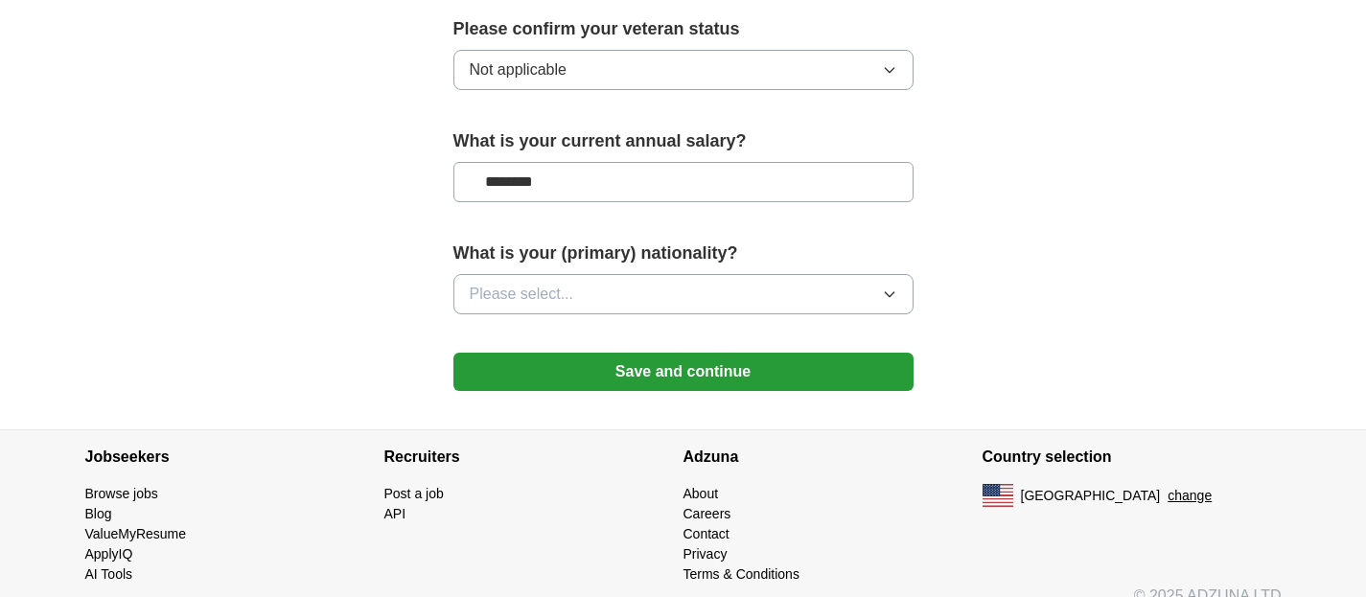
click at [645, 353] on button "Save and continue" at bounding box center [684, 372] width 460 height 38
